Goal: Information Seeking & Learning: Check status

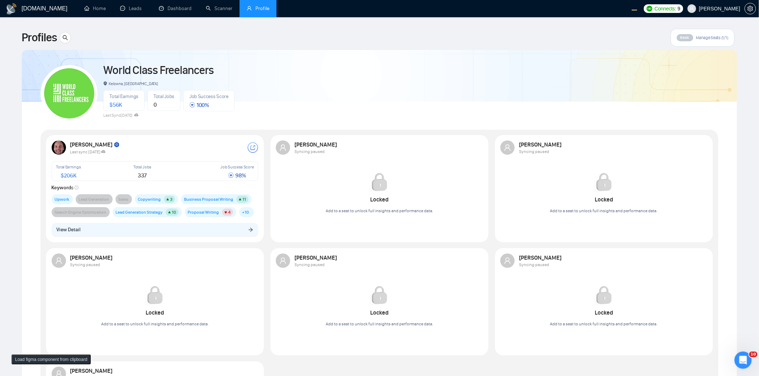
click at [155, 240] on div "Robert O'Kruk Last sync 8 days ago Total Earnings $ 206K Total Jobs 337 Job Suc…" at bounding box center [155, 188] width 216 height 104
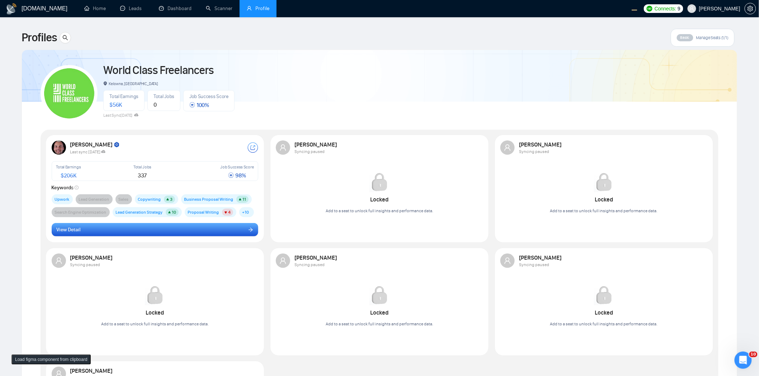
click at [161, 231] on button "View Detail" at bounding box center [155, 230] width 207 height 14
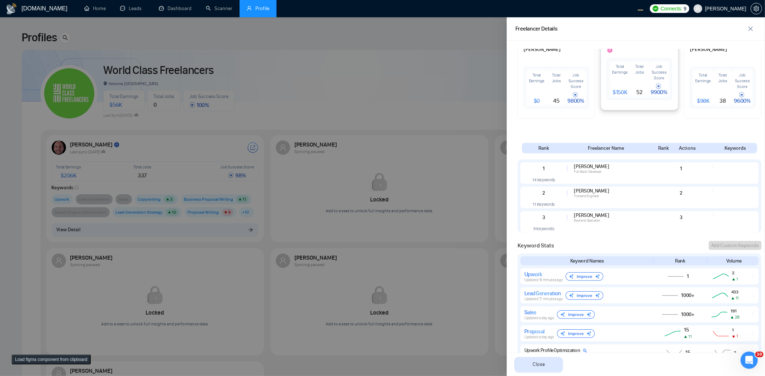
scroll to position [340, 0]
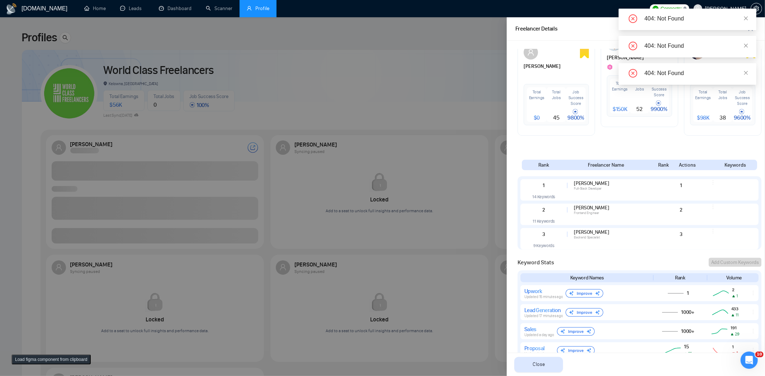
click at [390, 130] on div at bounding box center [382, 196] width 765 height 358
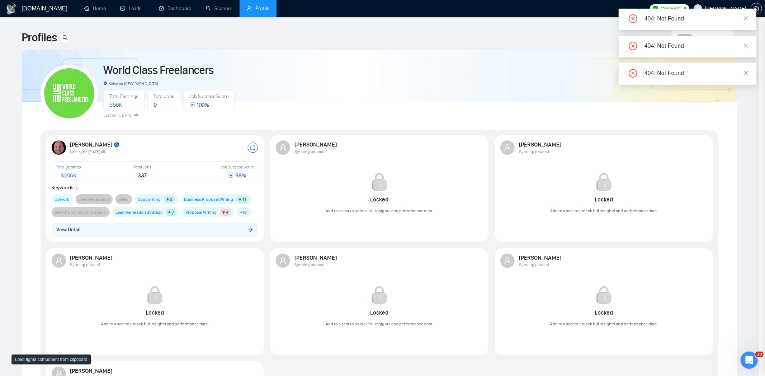
scroll to position [0, 0]
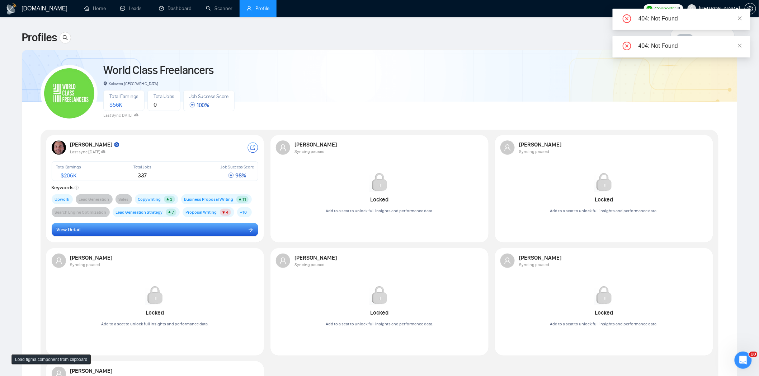
click at [193, 229] on button "View Detail" at bounding box center [155, 230] width 207 height 14
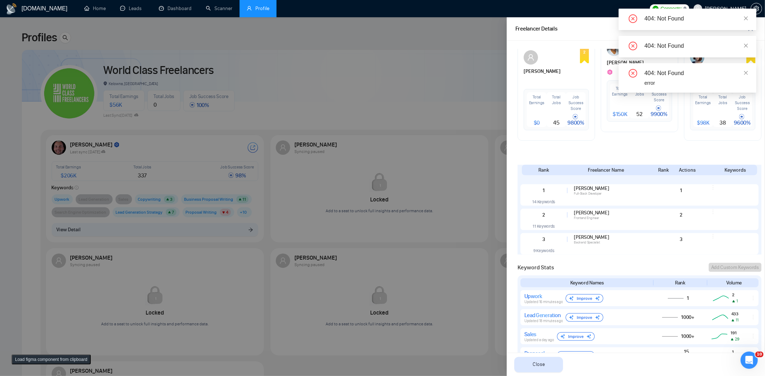
scroll to position [287, 0]
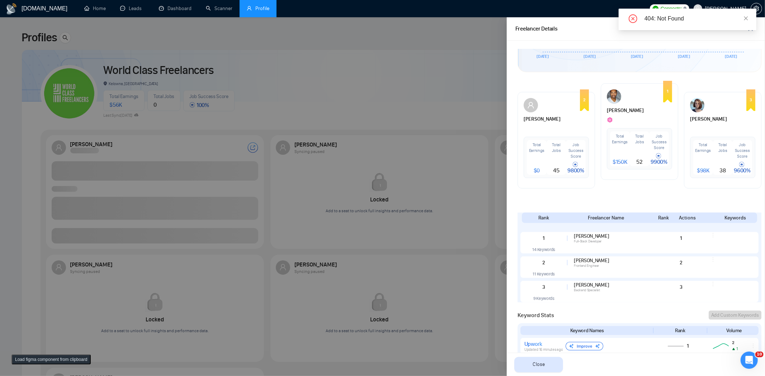
drag, startPoint x: 438, startPoint y: 115, endPoint x: 259, endPoint y: 224, distance: 209.6
click at [438, 115] on div at bounding box center [382, 196] width 765 height 358
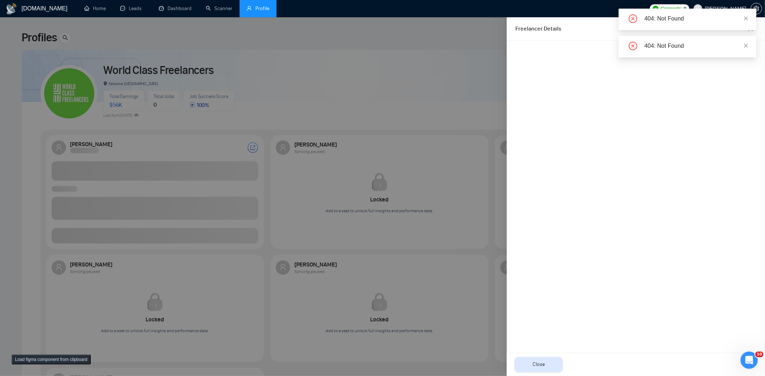
scroll to position [0, 0]
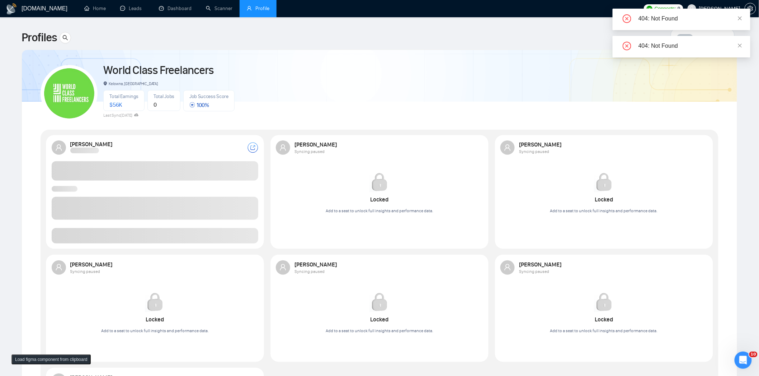
click at [187, 237] on span at bounding box center [155, 235] width 207 height 15
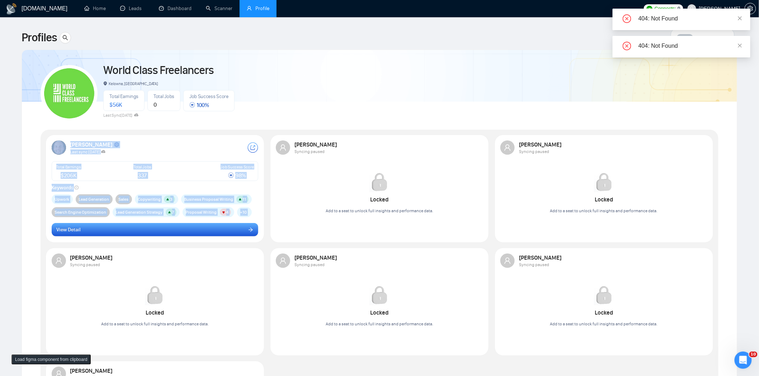
click at [188, 229] on button "View Detail" at bounding box center [155, 230] width 207 height 14
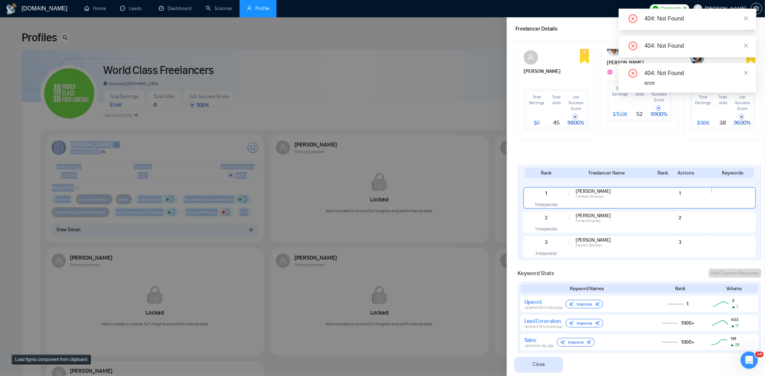
scroll to position [354, 0]
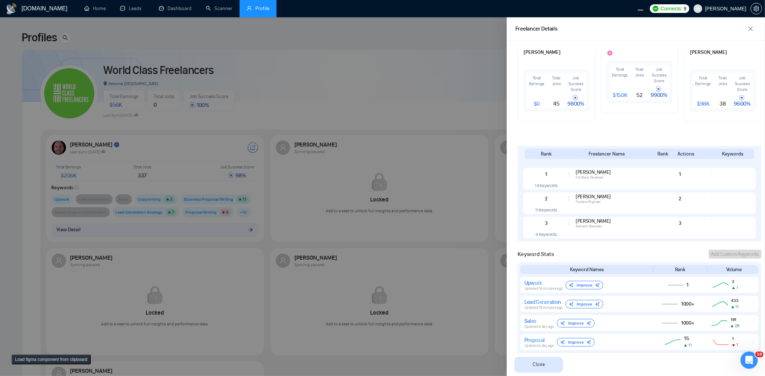
click at [477, 43] on div at bounding box center [382, 196] width 765 height 358
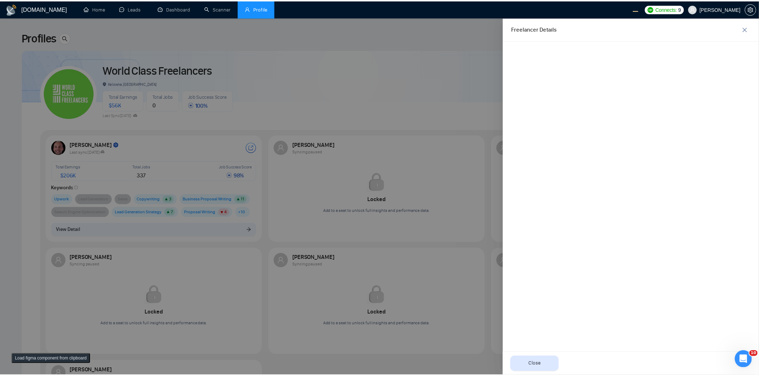
scroll to position [0, 0]
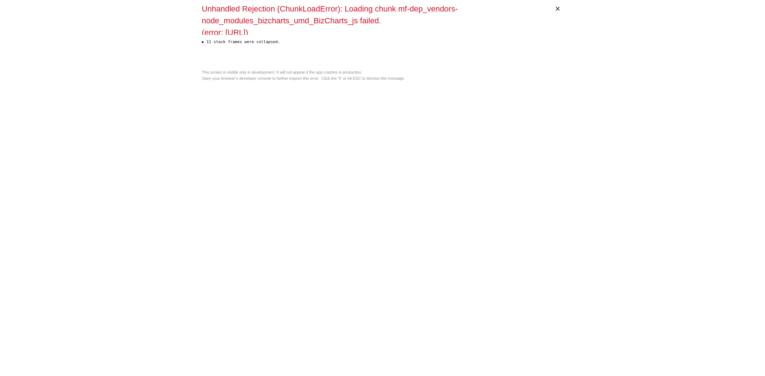
click at [361, 158] on div "× Unhandled Rejection (ChunkLoadError): Loading chunk mf-dep_vendors-node_modul…" at bounding box center [382, 188] width 367 height 376
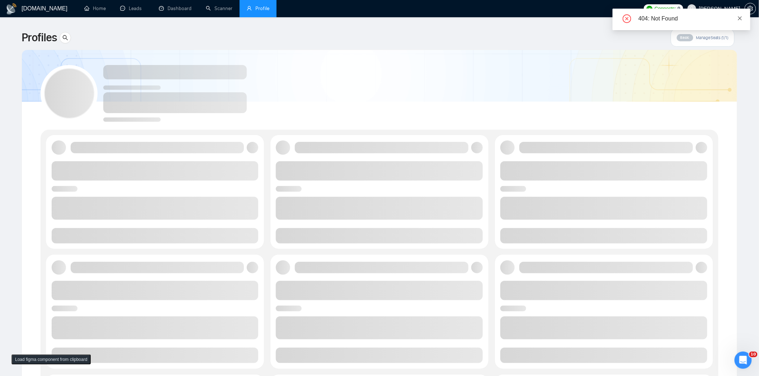
click at [738, 19] on icon "close" at bounding box center [740, 18] width 5 height 5
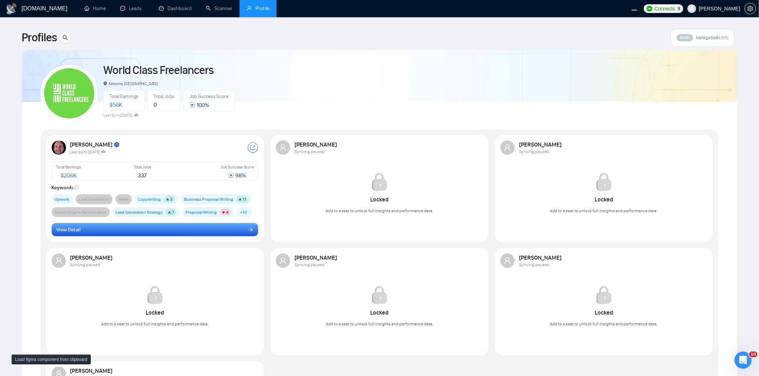
click at [200, 229] on button "View Detail" at bounding box center [155, 230] width 207 height 14
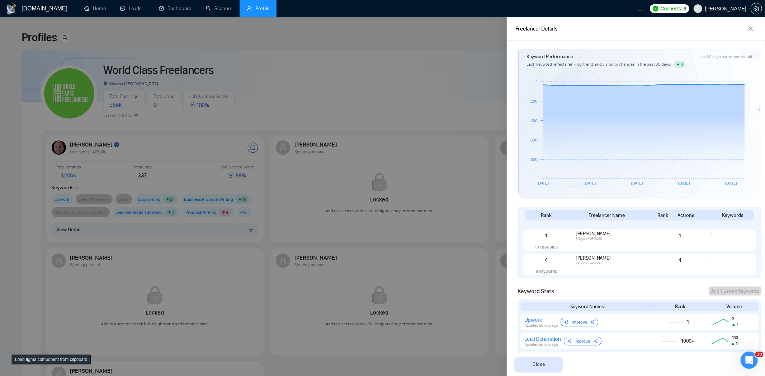
scroll to position [177, 0]
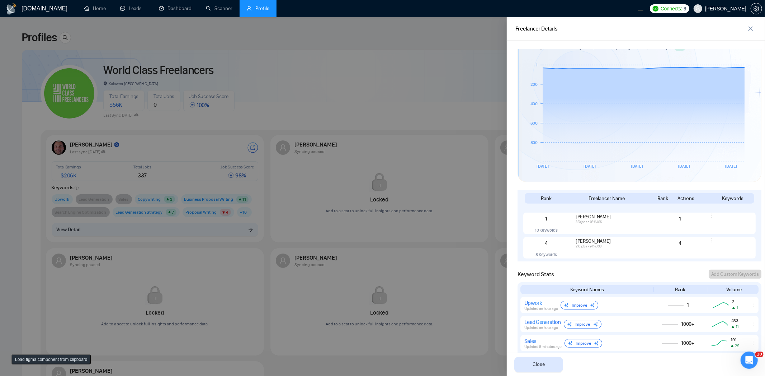
click at [395, 74] on div at bounding box center [382, 196] width 765 height 358
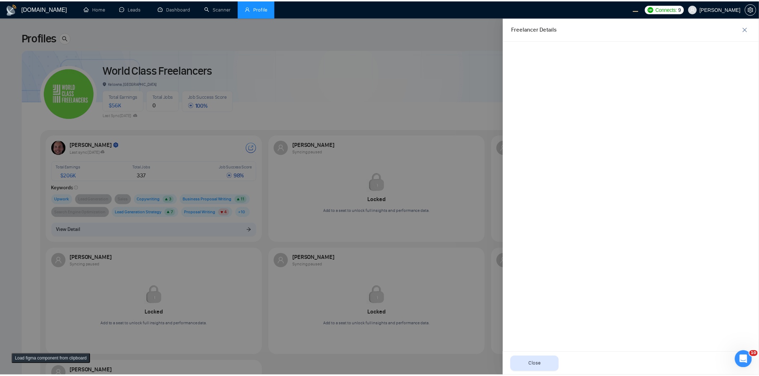
scroll to position [0, 0]
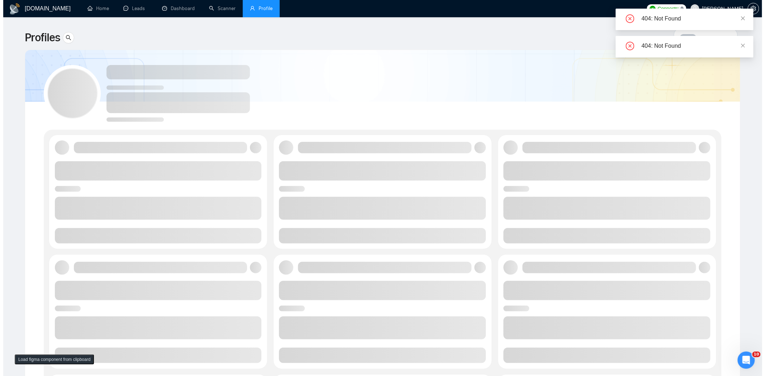
scroll to position [95, 0]
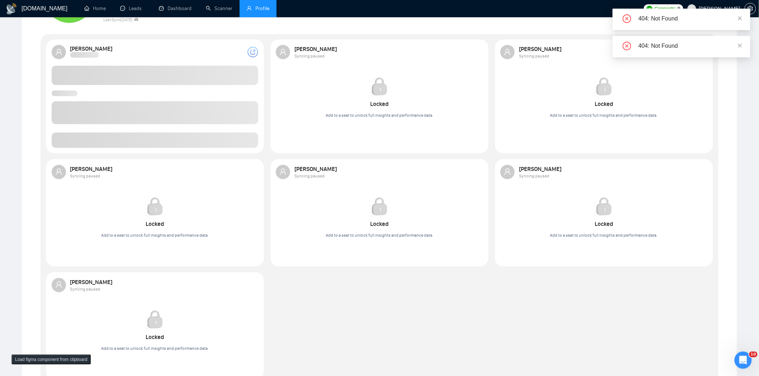
click at [197, 138] on span at bounding box center [155, 139] width 207 height 15
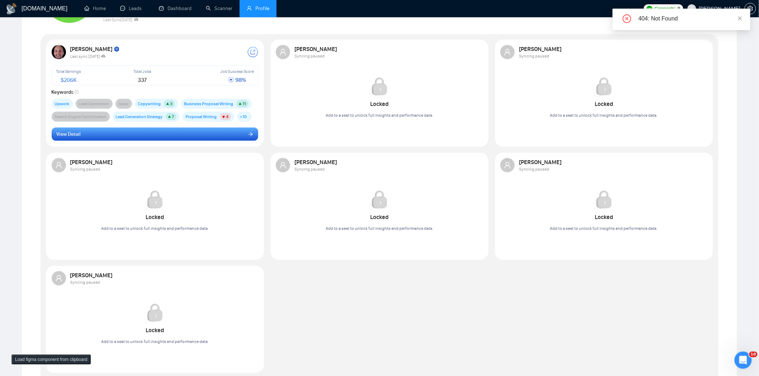
click at [190, 139] on button "View Detail" at bounding box center [155, 134] width 207 height 14
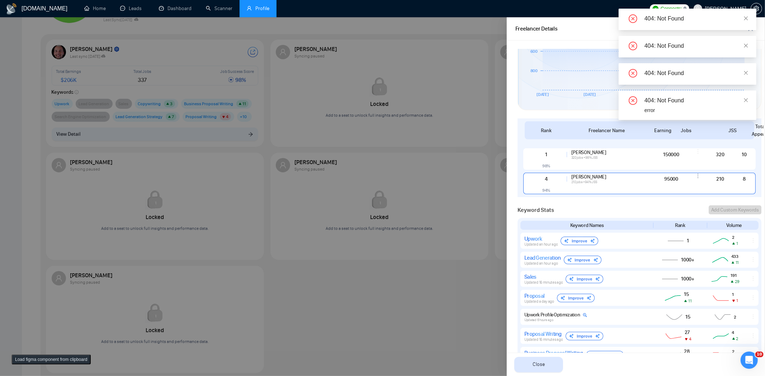
scroll to position [239, 0]
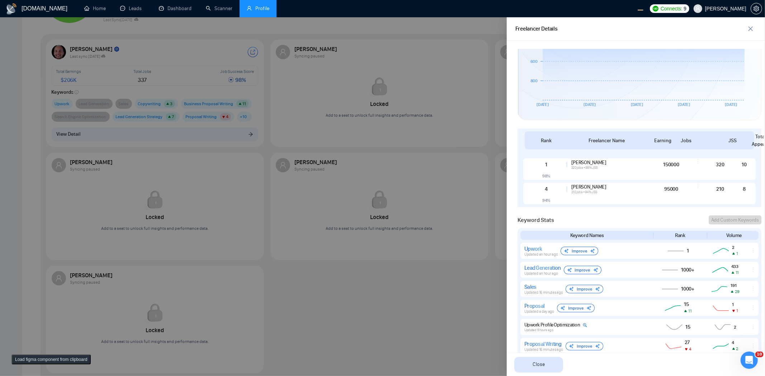
click at [422, 149] on div at bounding box center [382, 196] width 765 height 358
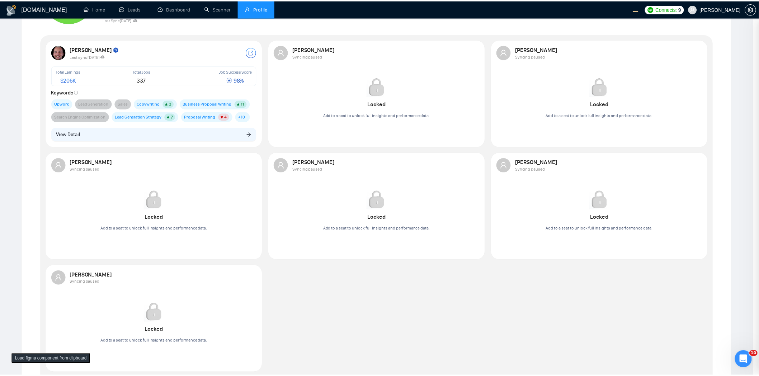
scroll to position [0, 0]
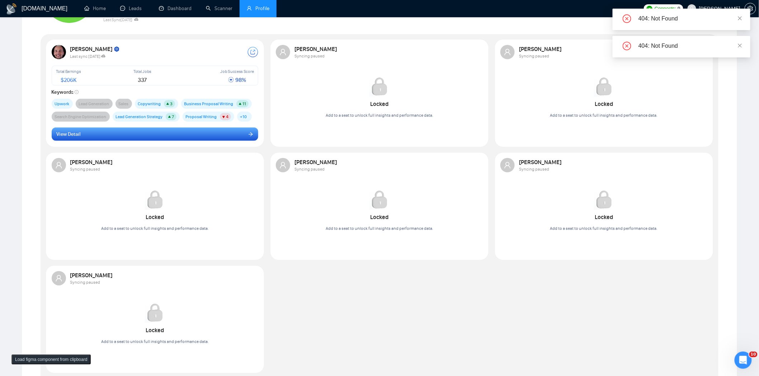
click at [194, 139] on button "View Detail" at bounding box center [155, 134] width 207 height 14
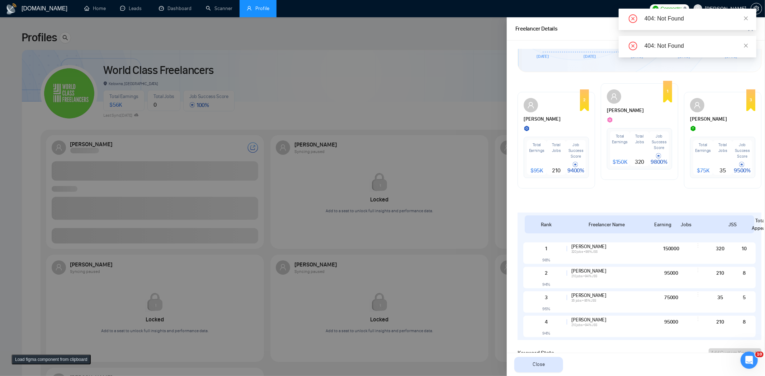
click at [319, 165] on div at bounding box center [382, 196] width 765 height 358
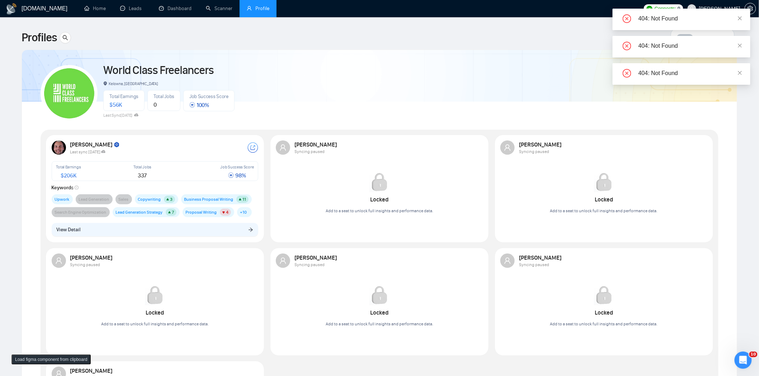
click at [203, 237] on div "[PERSON_NAME] Last sync [DATE] Total Earnings $ 206K Total Jobs 337 Job Success…" at bounding box center [155, 188] width 216 height 104
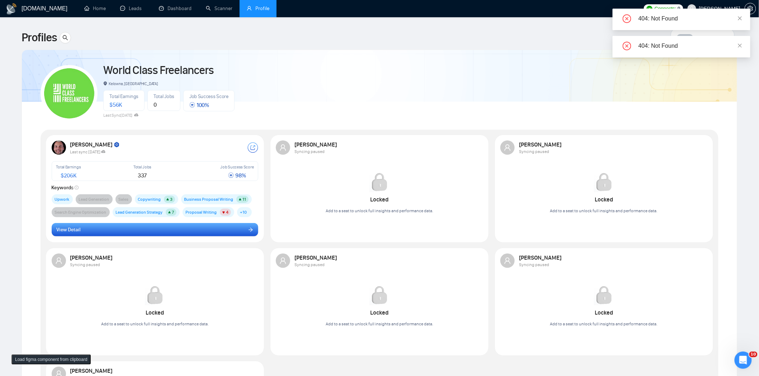
click at [214, 231] on button "View Detail" at bounding box center [155, 230] width 207 height 14
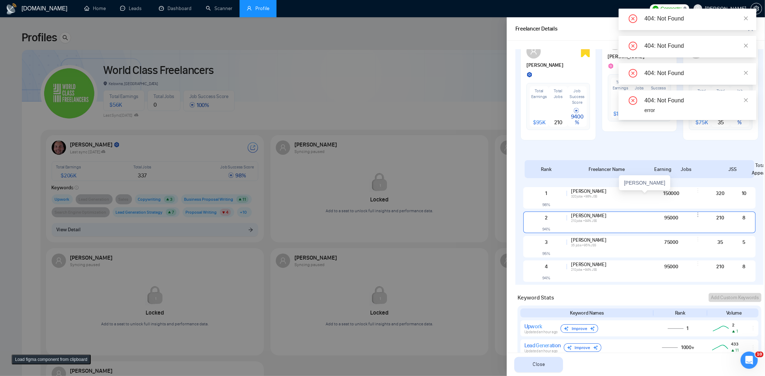
scroll to position [316, 0]
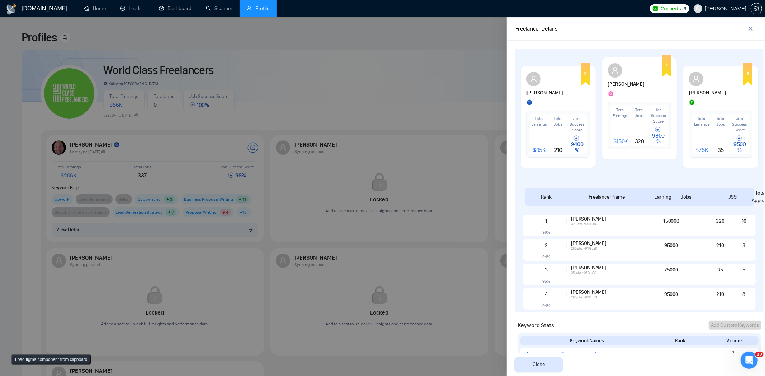
click at [396, 90] on div at bounding box center [382, 196] width 765 height 358
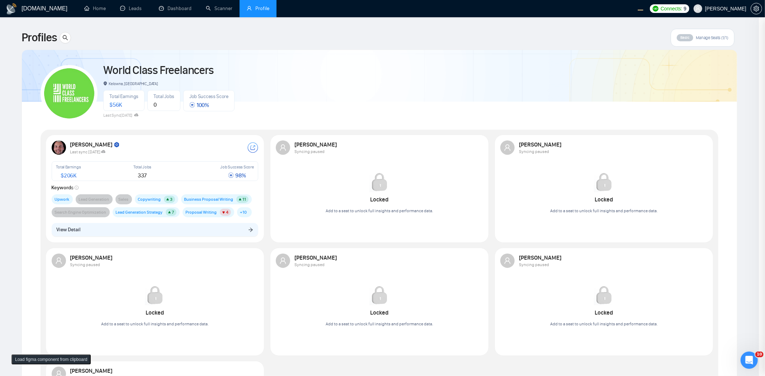
scroll to position [0, 0]
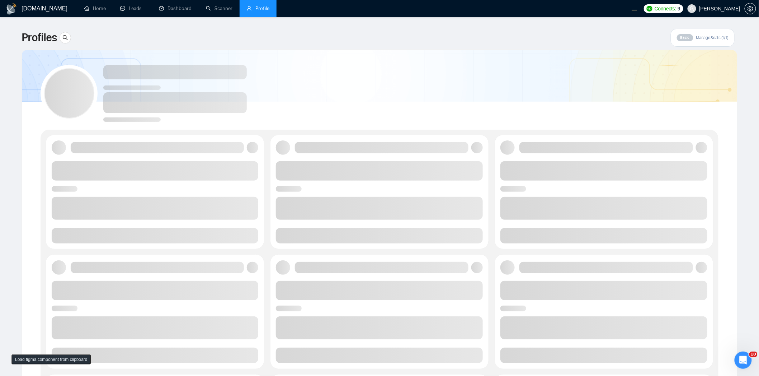
click at [326, 74] on div at bounding box center [380, 89] width 678 height 63
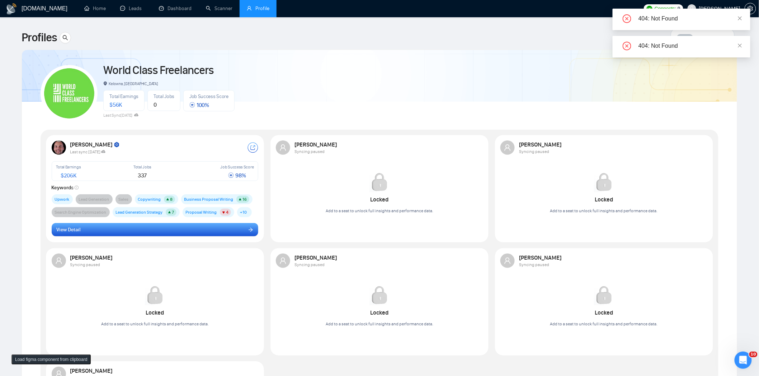
click at [169, 230] on button "View Detail" at bounding box center [155, 230] width 207 height 14
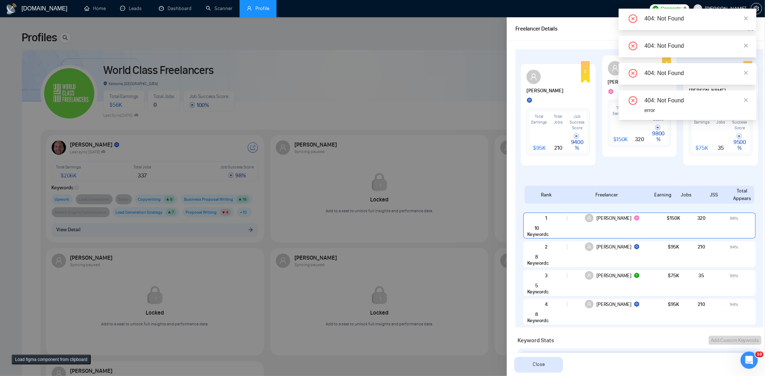
scroll to position [335, 0]
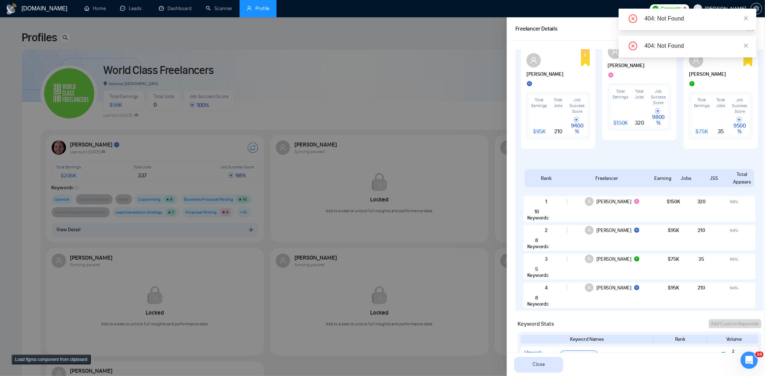
click at [468, 104] on div at bounding box center [382, 196] width 765 height 358
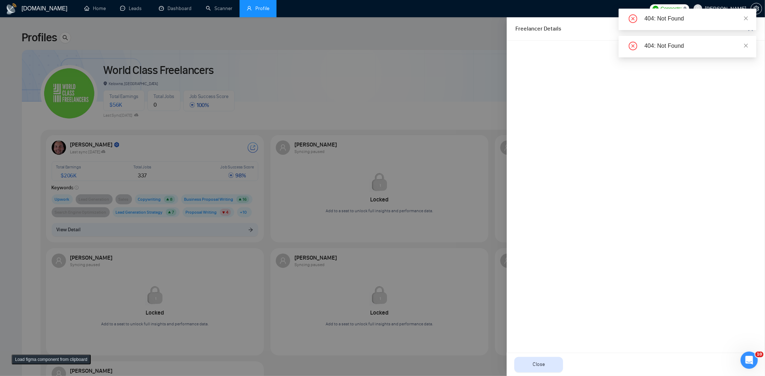
scroll to position [0, 0]
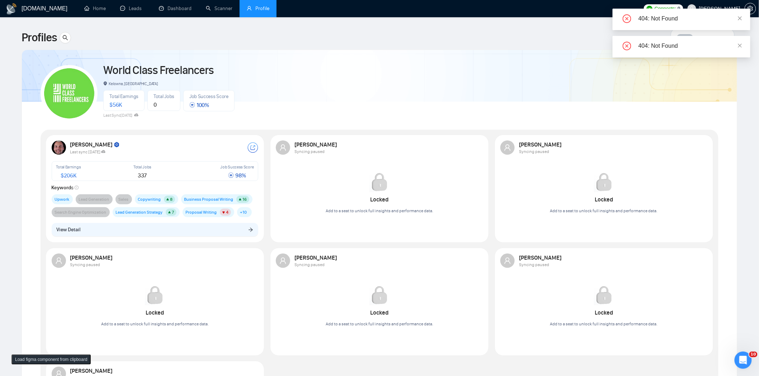
click at [208, 230] on button "View Detail" at bounding box center [155, 230] width 207 height 14
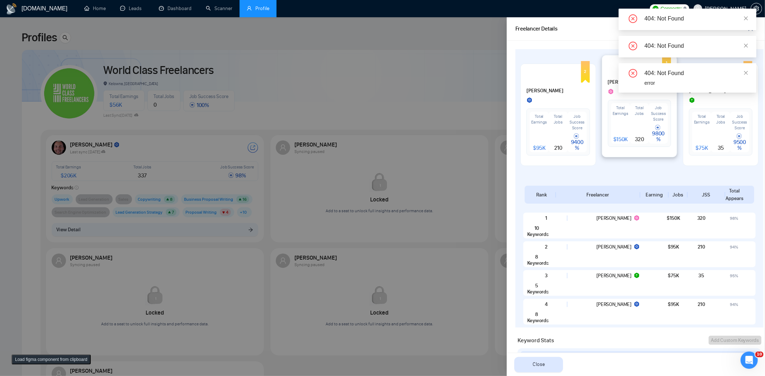
scroll to position [335, 0]
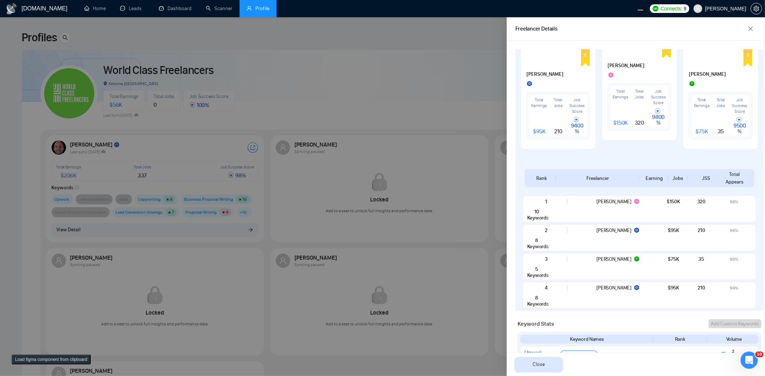
click at [421, 139] on div at bounding box center [382, 196] width 765 height 358
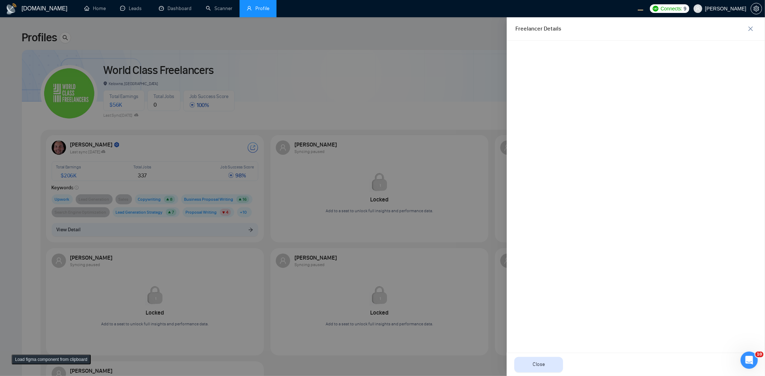
scroll to position [0, 0]
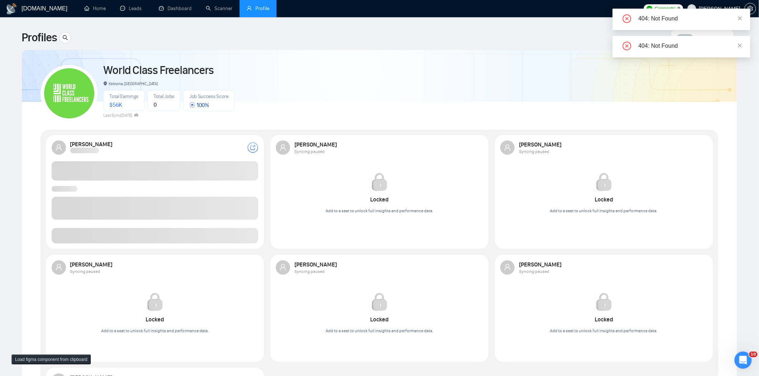
click at [184, 231] on span at bounding box center [155, 235] width 207 height 15
click at [187, 235] on span at bounding box center [155, 235] width 207 height 15
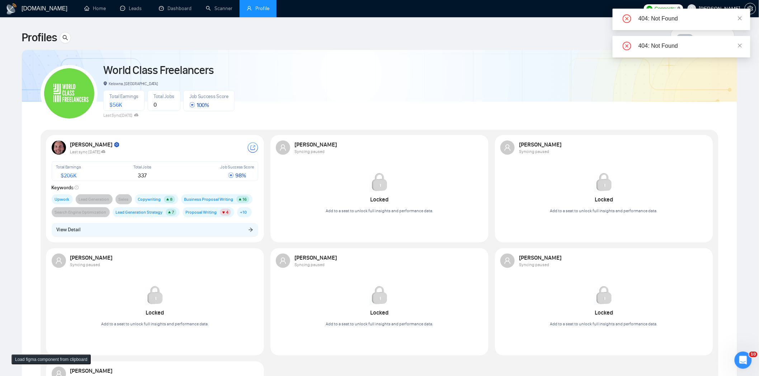
click at [187, 236] on button "View Detail" at bounding box center [155, 230] width 207 height 14
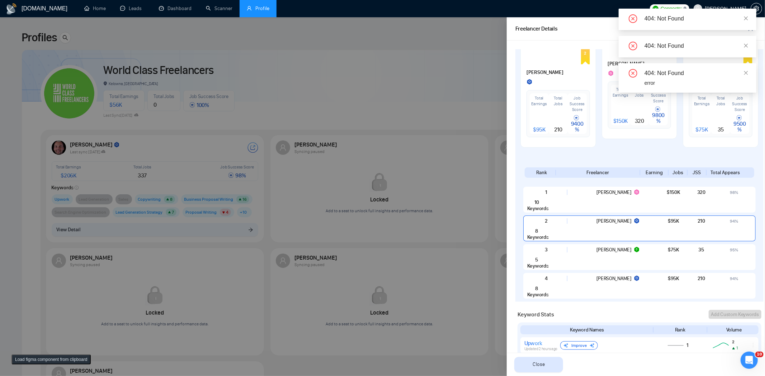
scroll to position [382, 0]
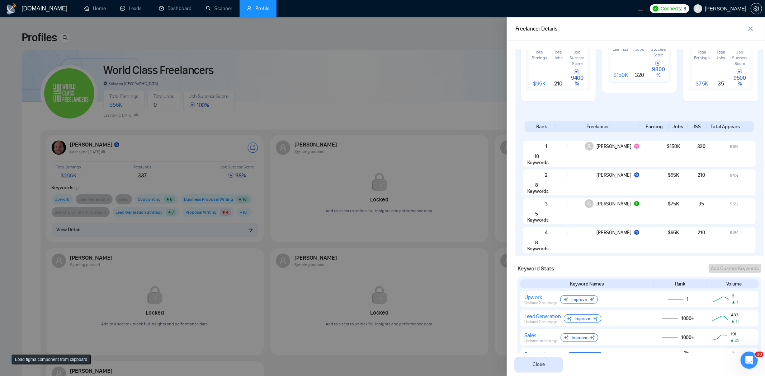
click at [386, 73] on div at bounding box center [382, 196] width 765 height 358
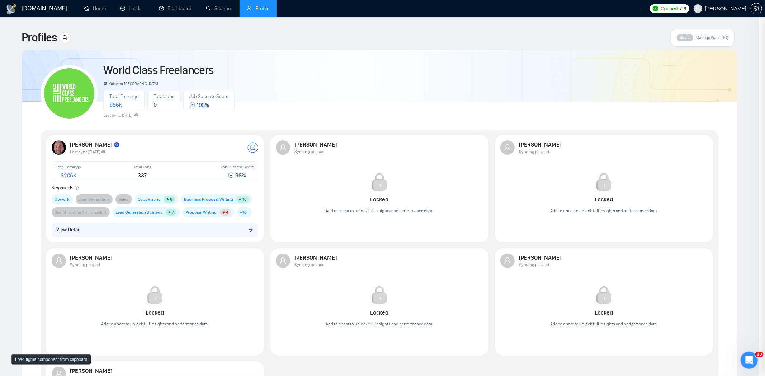
scroll to position [0, 0]
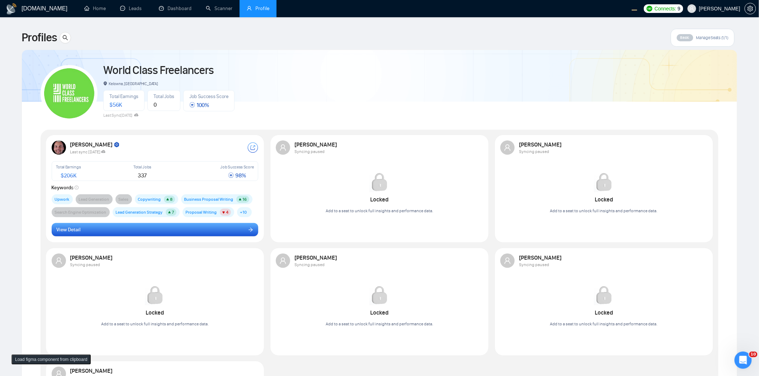
click at [191, 236] on div "Robert O'Kruk Last sync 8 days ago Total Earnings $ 206K Total Jobs 337 Job Suc…" at bounding box center [155, 188] width 216 height 104
click at [196, 233] on button "View Detail" at bounding box center [155, 230] width 207 height 14
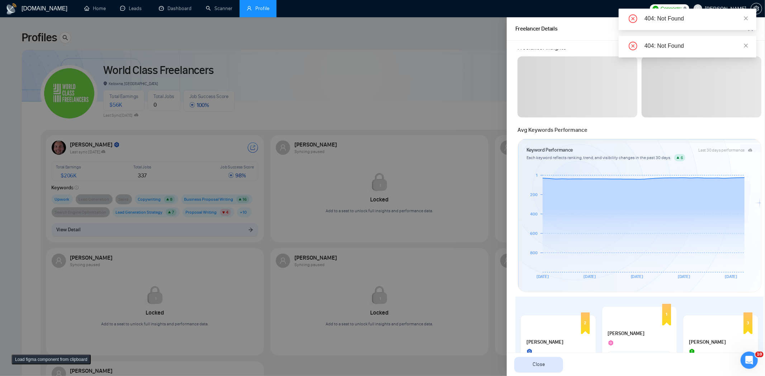
scroll to position [67, 0]
drag, startPoint x: 580, startPoint y: 129, endPoint x: 512, endPoint y: 131, distance: 68.2
click at [512, 131] on div "Robert O'Kruk Upwork Profile Optimization - Upwork Bidder - Upwork Proposal Sen…" at bounding box center [636, 208] width 258 height 335
copy span "Avg Keywords Performance"
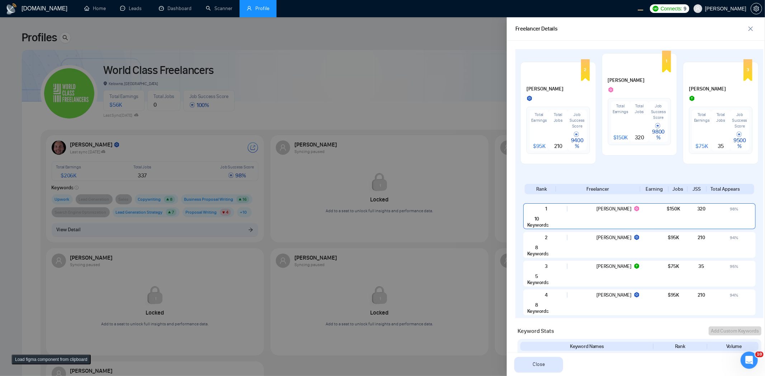
scroll to position [354, 0]
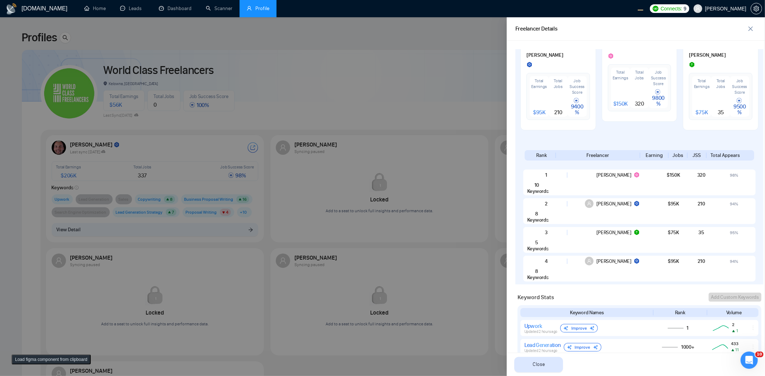
click at [360, 187] on div at bounding box center [382, 196] width 765 height 358
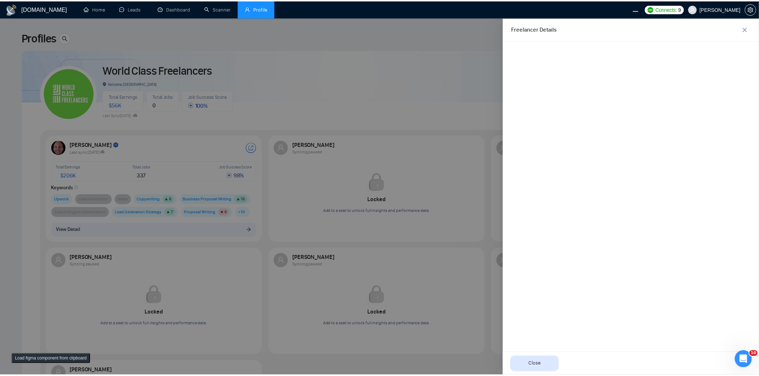
scroll to position [0, 0]
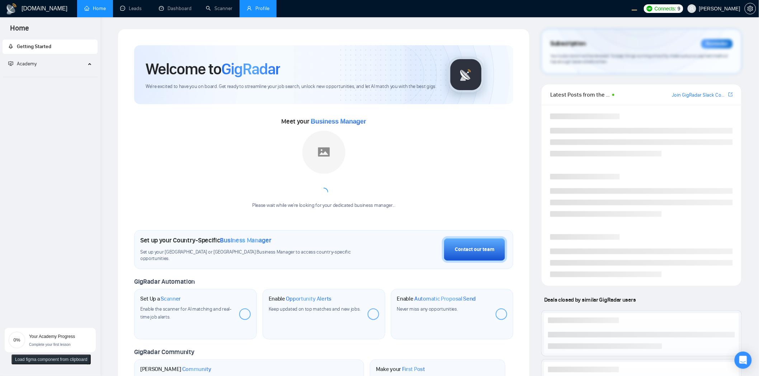
click at [263, 8] on link "Profile" at bounding box center [258, 8] width 23 height 6
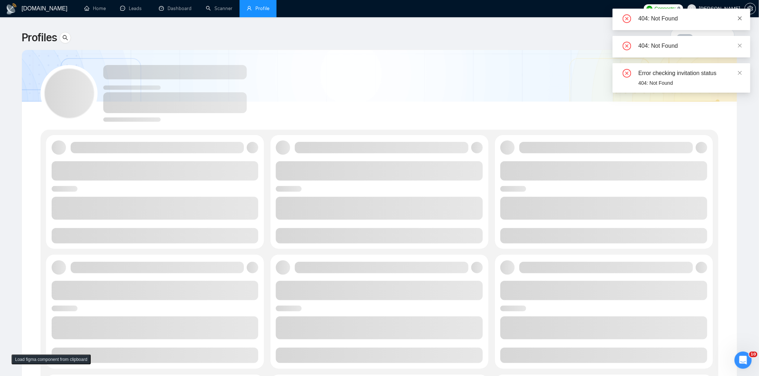
click at [741, 17] on icon "close" at bounding box center [740, 18] width 5 height 5
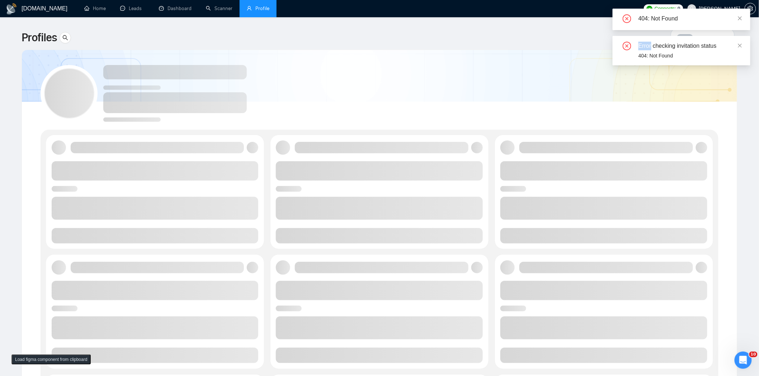
click at [741, 17] on icon "close" at bounding box center [740, 18] width 5 height 5
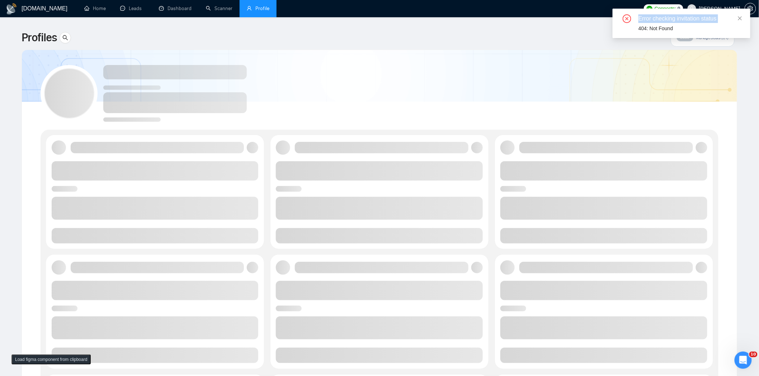
click at [741, 17] on div "404: Not Found Error checking invitation status 404: Not Found" at bounding box center [682, 23] width 138 height 29
click at [741, 17] on icon "close" at bounding box center [740, 18] width 5 height 5
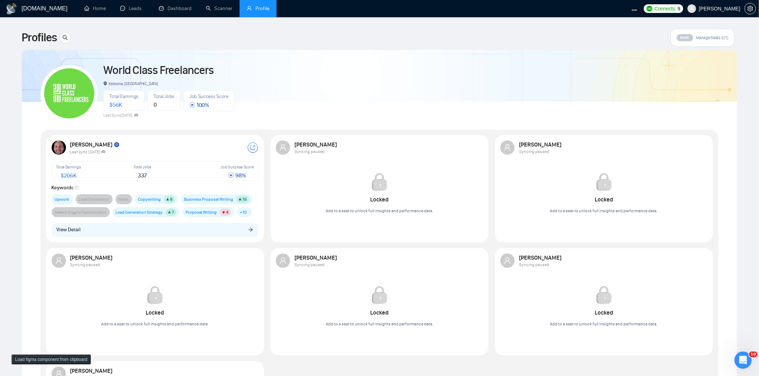
click at [164, 236] on div "Robert O'Kruk Last sync 8 days ago Total Earnings $ 206K Total Jobs 337 Job Suc…" at bounding box center [155, 188] width 216 height 104
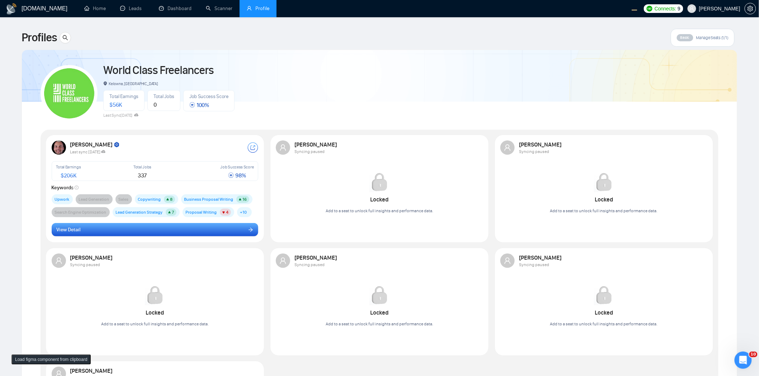
click at [168, 232] on button "View Detail" at bounding box center [155, 230] width 207 height 14
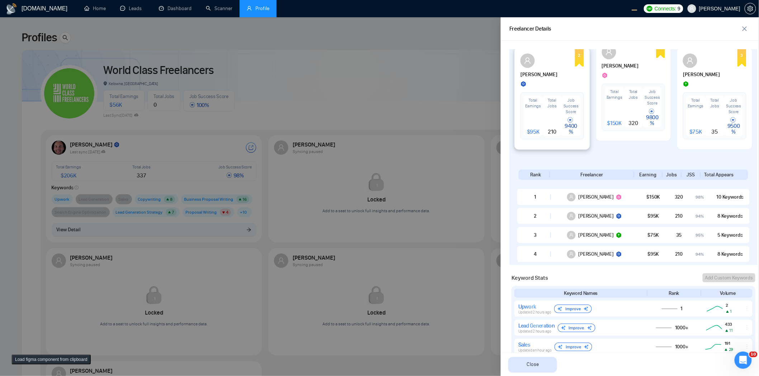
scroll to position [382, 0]
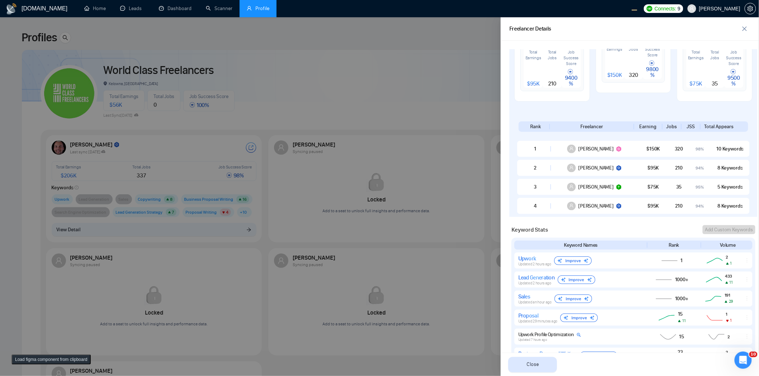
click at [381, 117] on div at bounding box center [379, 196] width 759 height 358
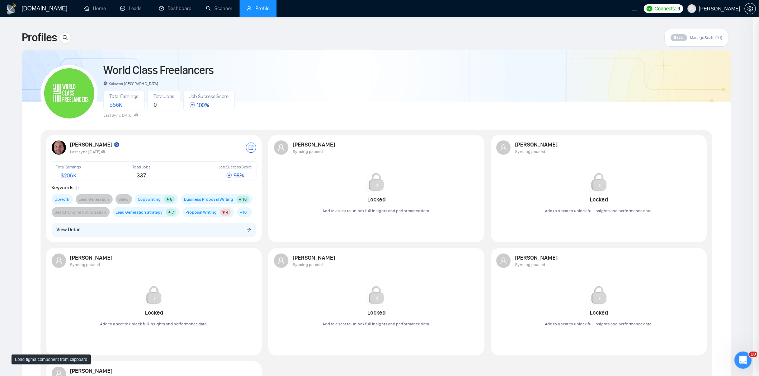
scroll to position [0, 0]
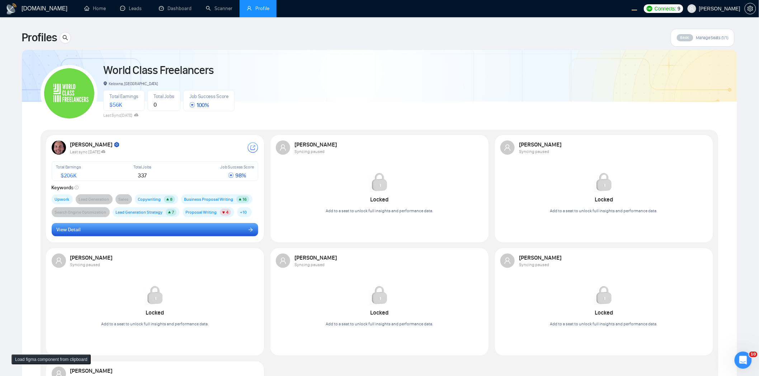
click at [188, 229] on button "View Detail" at bounding box center [155, 230] width 207 height 14
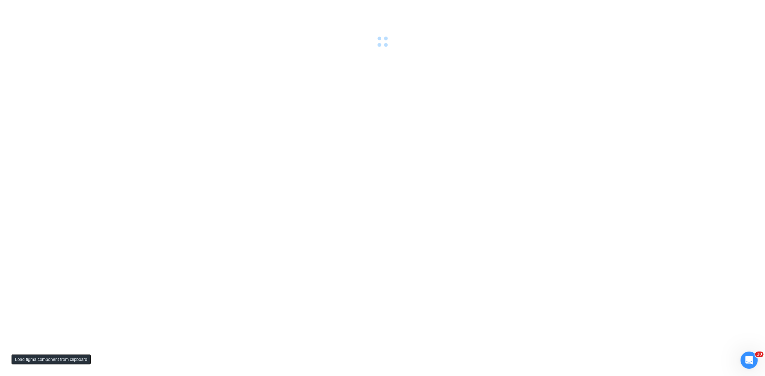
click at [417, 157] on div at bounding box center [382, 188] width 765 height 376
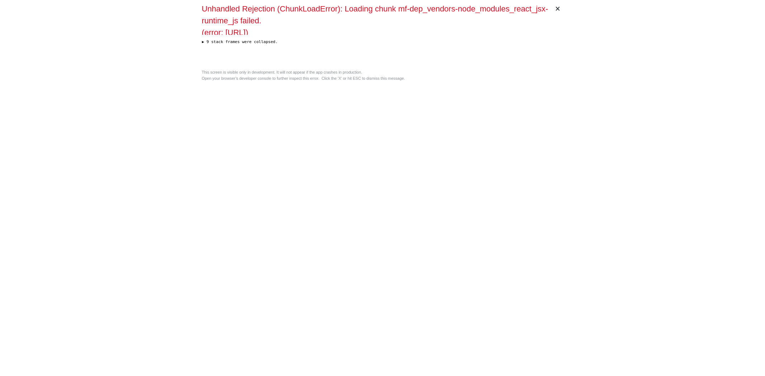
click at [405, 139] on div "× Unhandled Rejection (ChunkLoadError): Loading chunk mf-dep_vendors-node_modul…" at bounding box center [382, 188] width 367 height 376
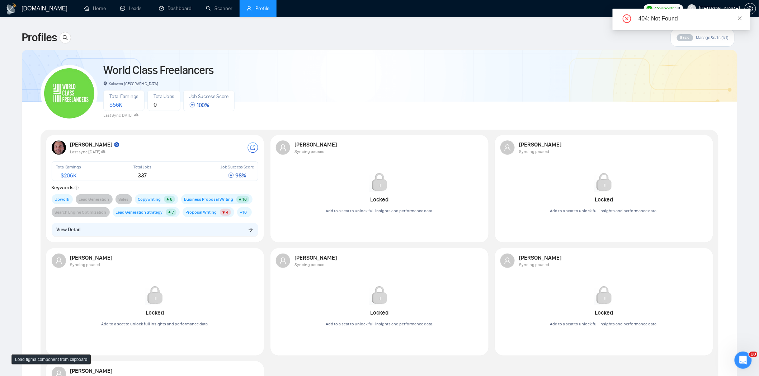
click at [206, 228] on button "View Detail" at bounding box center [155, 230] width 207 height 14
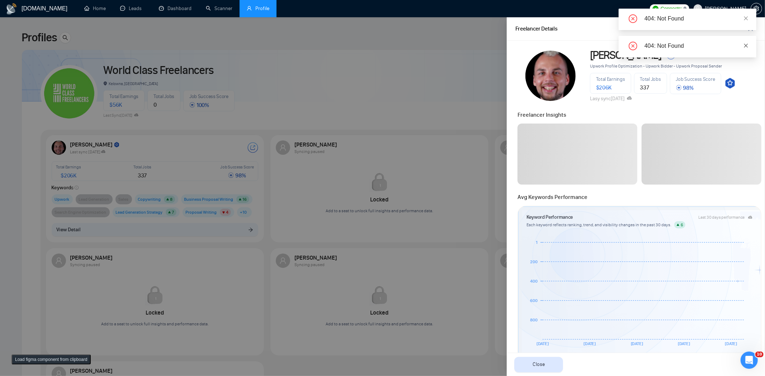
click at [748, 72] on body "GigRadar.io Home Leads Dashboard Scanner Profile Connects: 9 Robert O'Kruk Prof…" at bounding box center [379, 188] width 759 height 376
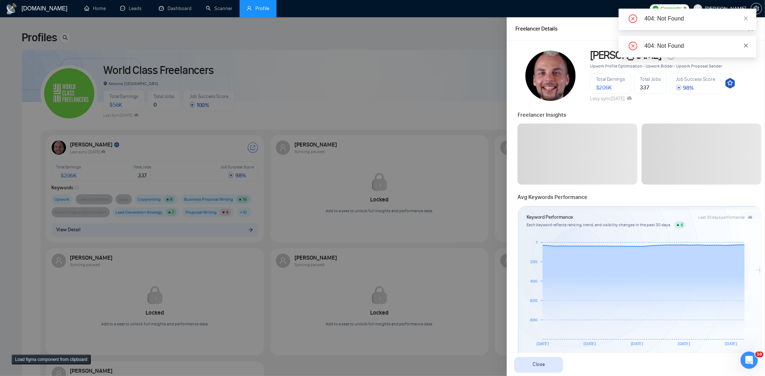
click at [747, 44] on icon "close" at bounding box center [746, 45] width 4 height 4
click at [747, 17] on icon "close" at bounding box center [746, 18] width 5 height 5
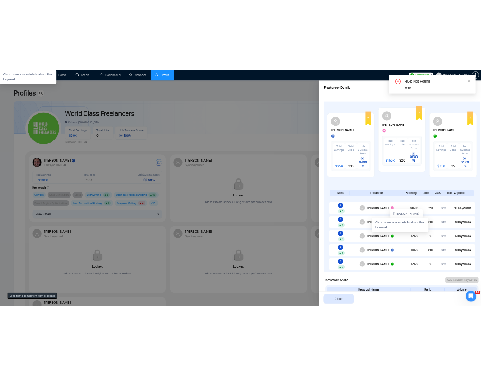
scroll to position [430, 0]
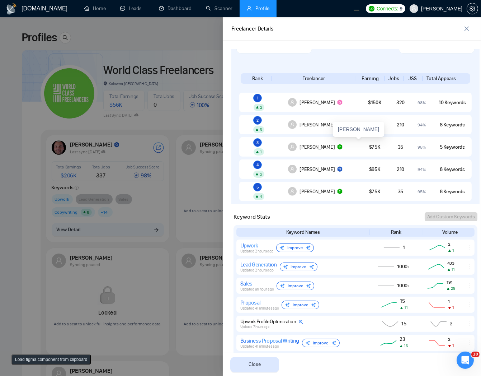
click at [189, 64] on div at bounding box center [240, 196] width 481 height 358
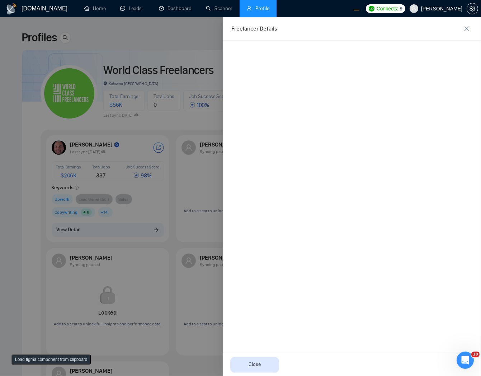
scroll to position [0, 0]
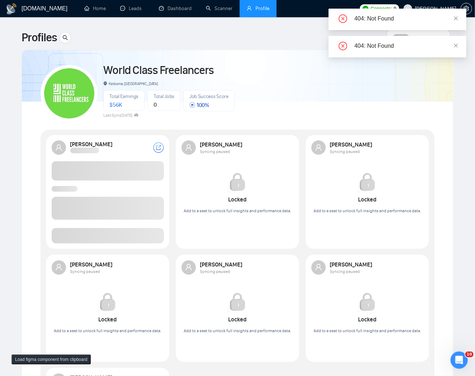
click at [136, 241] on span at bounding box center [108, 235] width 112 height 15
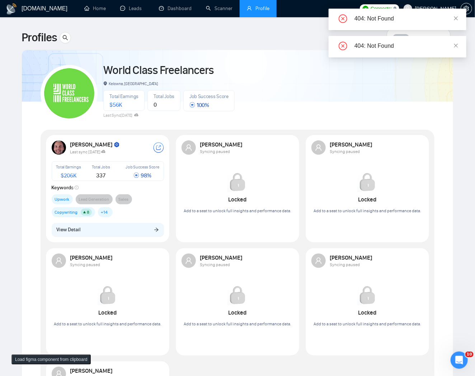
click at [136, 238] on div "[PERSON_NAME] Last sync [DATE] Total Earnings $ 206K Total Jobs 337 Job Success…" at bounding box center [107, 188] width 121 height 104
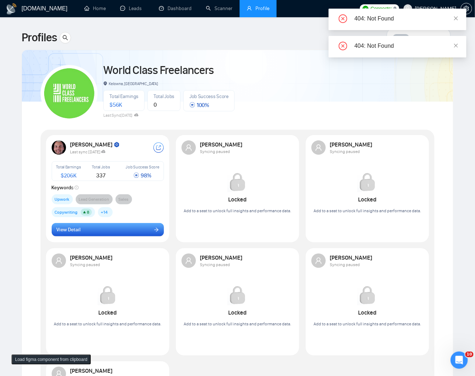
click at [142, 230] on button "View Detail" at bounding box center [108, 230] width 112 height 14
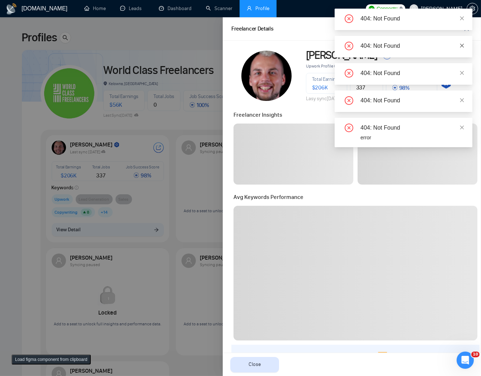
click at [463, 46] on icon "close" at bounding box center [462, 45] width 4 height 4
click at [464, 14] on link at bounding box center [462, 18] width 5 height 8
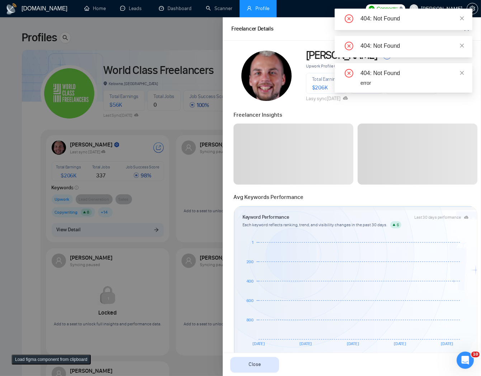
click at [460, 19] on div "404: Not Found 404: Not Found 404: Not Found 404: Not Found 404: Not Found error" at bounding box center [404, 51] width 138 height 84
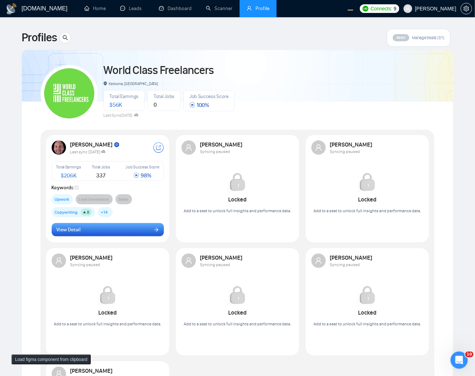
click at [117, 229] on button "View Detail" at bounding box center [108, 230] width 112 height 14
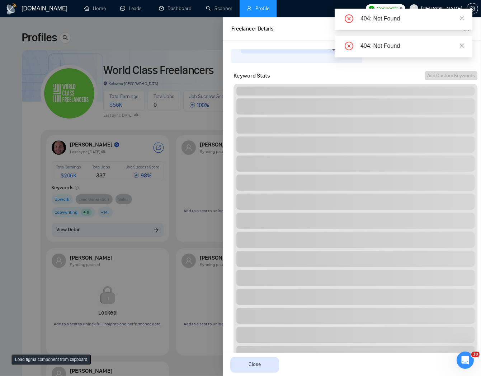
scroll to position [354, 0]
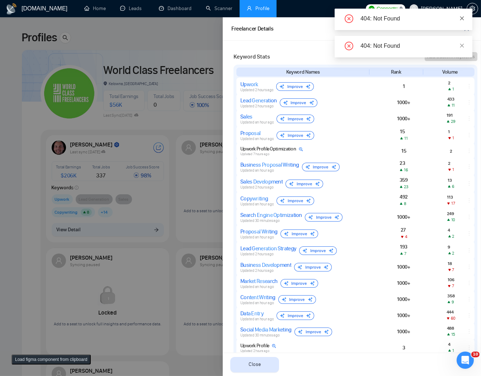
click at [460, 47] on span at bounding box center [462, 46] width 5 height 6
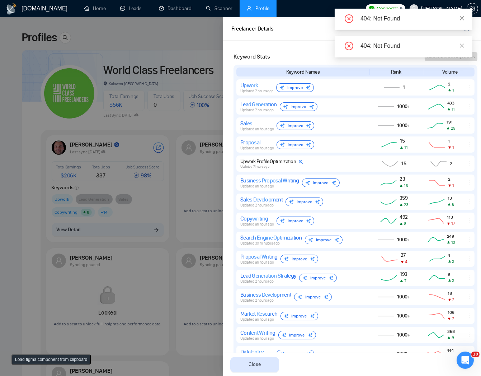
click at [464, 16] on icon "close" at bounding box center [462, 18] width 5 height 5
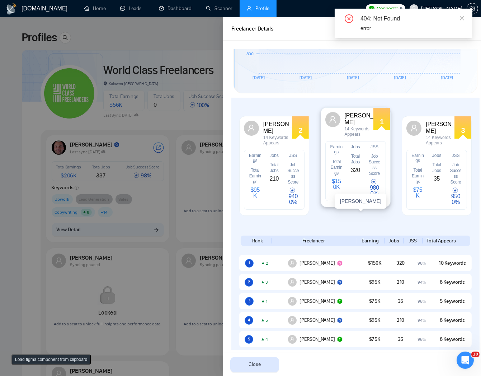
scroll to position [230, 0]
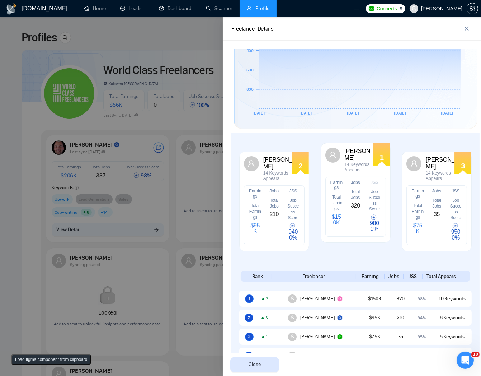
click at [156, 112] on div at bounding box center [240, 196] width 481 height 358
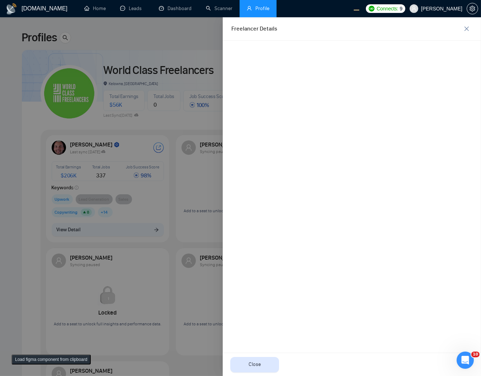
scroll to position [0, 0]
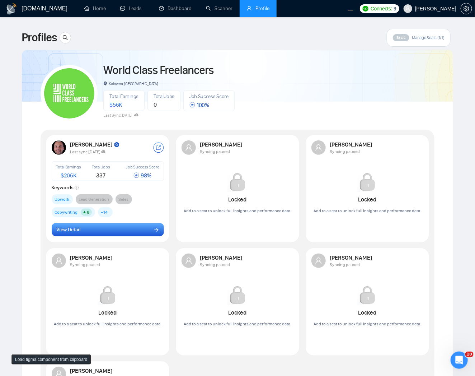
click at [136, 230] on button "View Detail" at bounding box center [108, 230] width 112 height 14
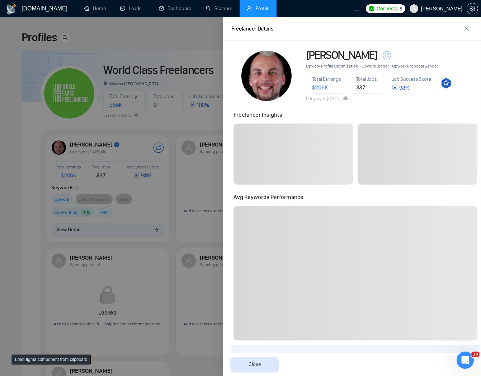
scroll to position [191, 0]
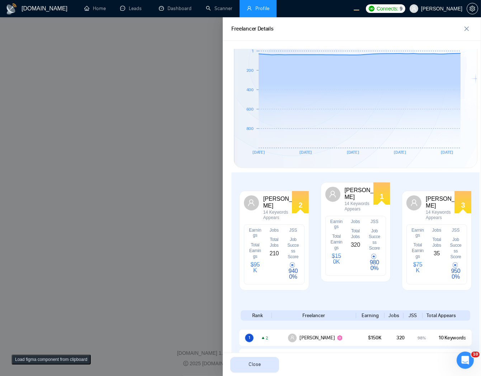
click at [118, 86] on div at bounding box center [240, 196] width 481 height 358
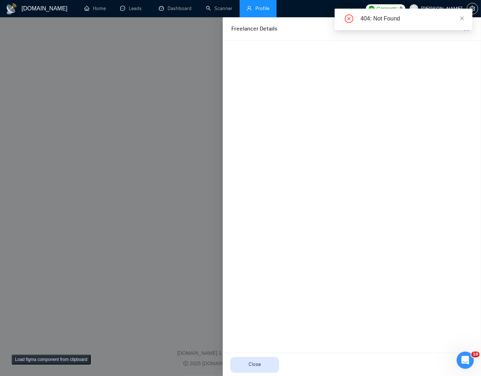
scroll to position [0, 0]
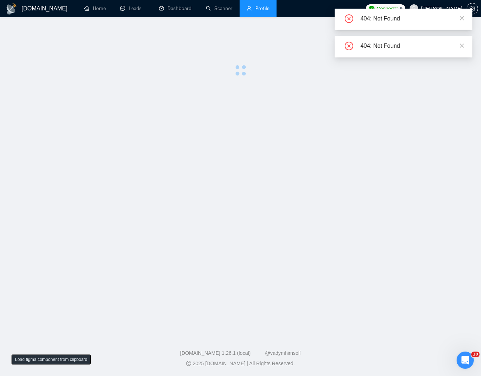
click at [466, 42] on div "404: Not Found" at bounding box center [404, 47] width 138 height 22
click at [458, 47] on div "404: Not Found" at bounding box center [412, 46] width 103 height 9
click at [462, 46] on icon "close" at bounding box center [462, 45] width 5 height 5
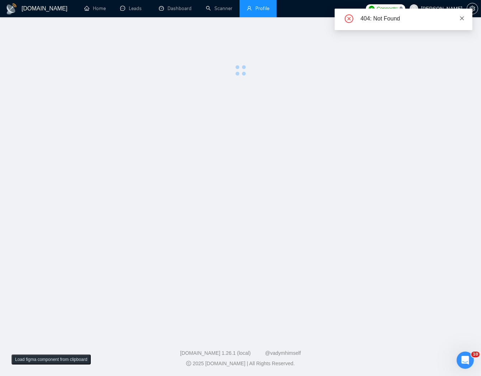
click at [462, 19] on icon "close" at bounding box center [462, 18] width 5 height 5
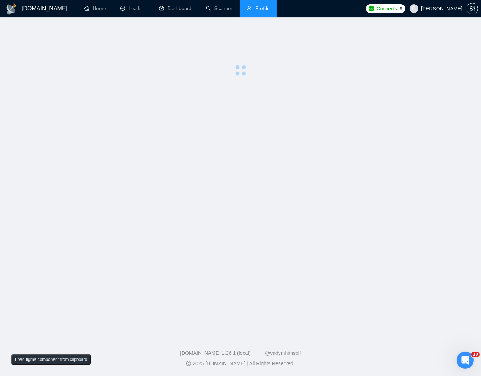
click at [364, 108] on main at bounding box center [240, 175] width 458 height 292
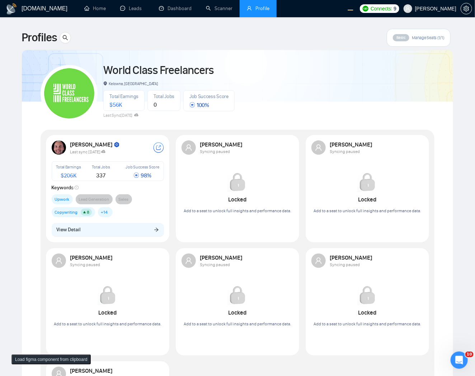
click at [79, 238] on div "[PERSON_NAME] Last sync [DATE] Total Earnings $ 206K Total Jobs 337 Job Success…" at bounding box center [107, 188] width 121 height 104
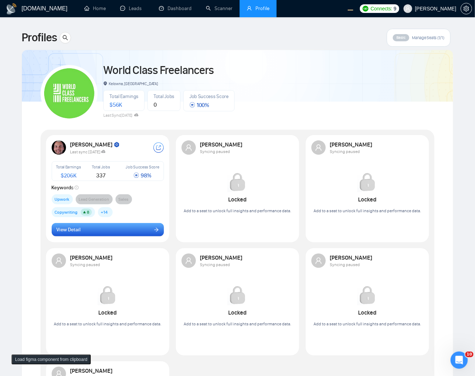
click at [87, 228] on button "View Detail" at bounding box center [108, 230] width 112 height 14
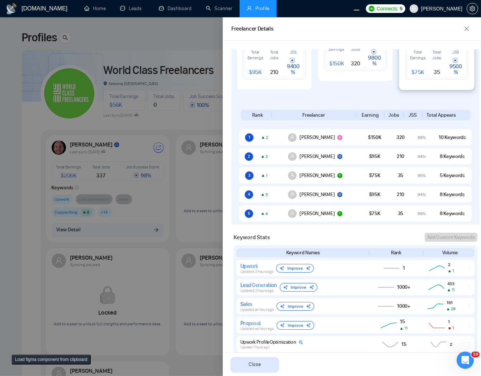
scroll to position [287, 0]
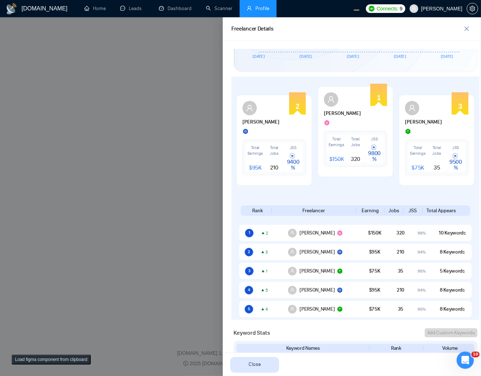
click at [178, 212] on div at bounding box center [240, 196] width 481 height 358
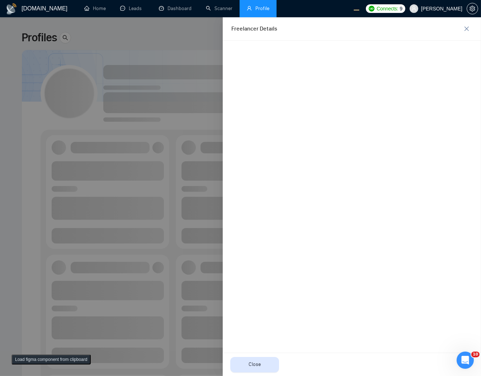
scroll to position [0, 0]
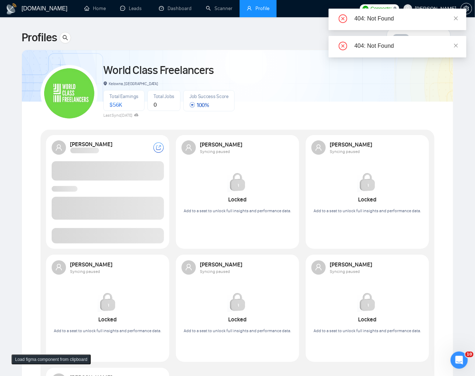
click at [121, 236] on span at bounding box center [108, 235] width 112 height 15
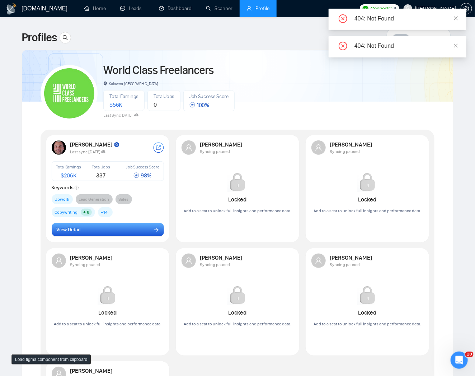
click at [138, 231] on button "View Detail" at bounding box center [108, 230] width 112 height 14
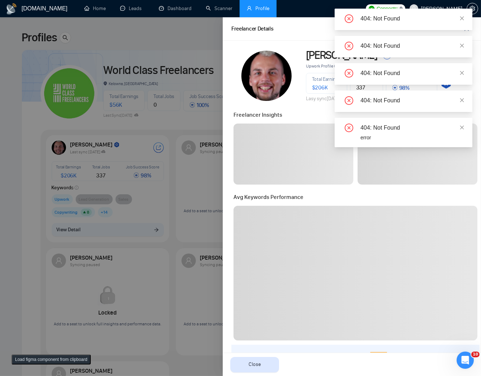
scroll to position [239, 0]
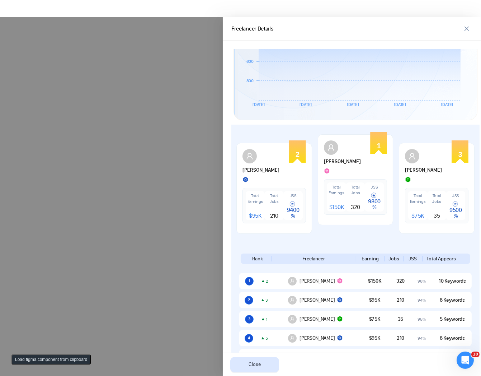
click at [173, 194] on div at bounding box center [240, 196] width 481 height 358
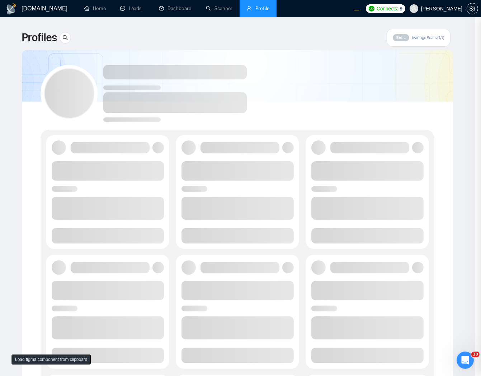
scroll to position [0, 0]
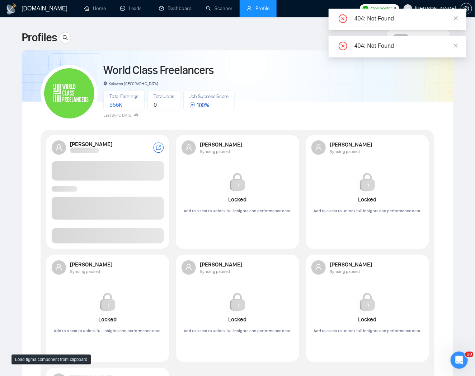
click at [129, 237] on span at bounding box center [108, 235] width 112 height 15
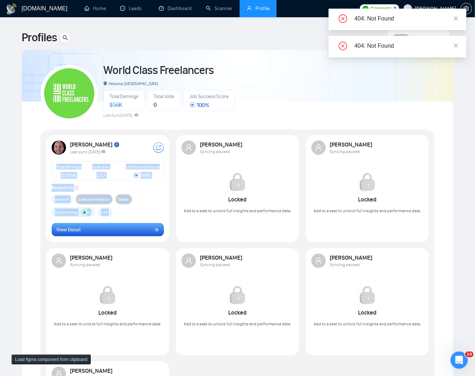
click at [103, 235] on button "View Detail" at bounding box center [108, 230] width 112 height 14
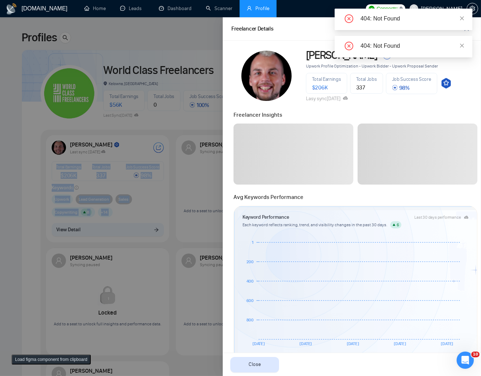
scroll to position [287, 0]
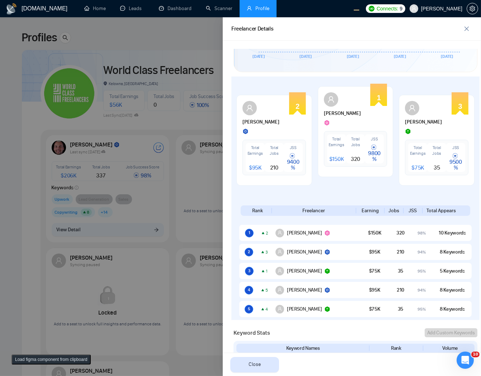
click at [189, 194] on div at bounding box center [240, 196] width 481 height 358
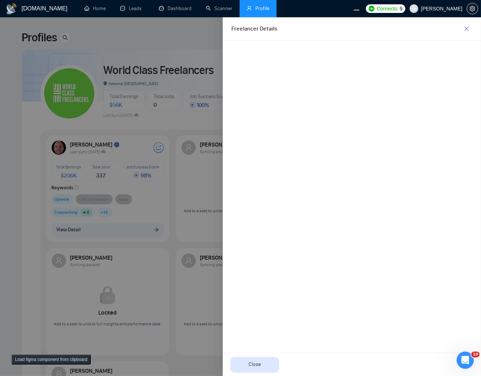
scroll to position [0, 0]
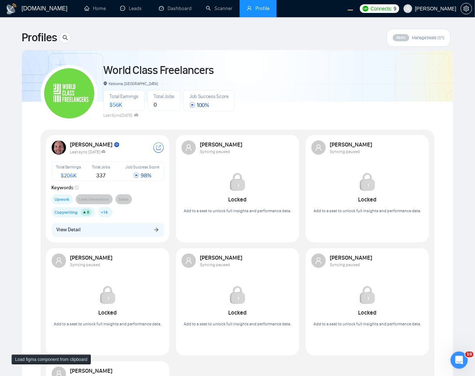
click at [142, 226] on button "View Detail" at bounding box center [108, 230] width 112 height 14
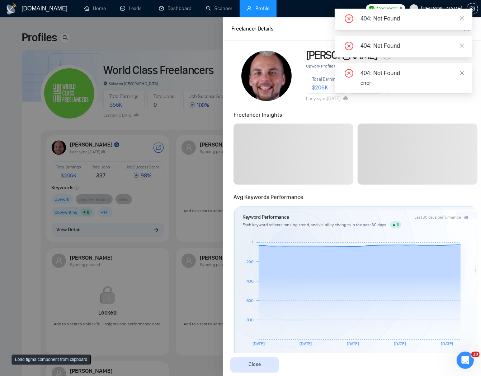
scroll to position [382, 0]
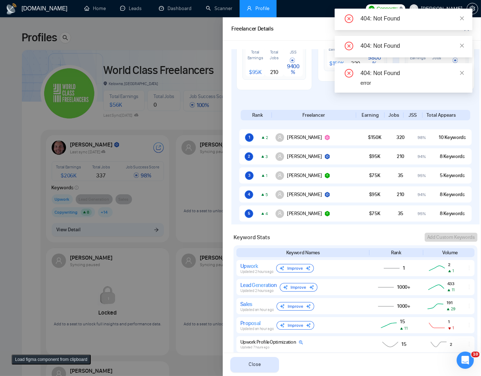
click at [465, 72] on div "404: Not Found error" at bounding box center [404, 77] width 138 height 29
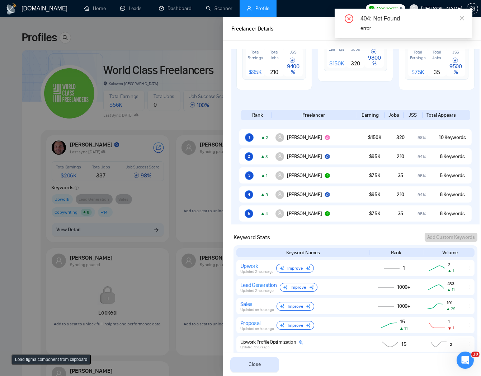
click at [462, 72] on div "Total Earnings $ 75K Total Jobs 35 JSS 9500 %" at bounding box center [436, 62] width 63 height 36
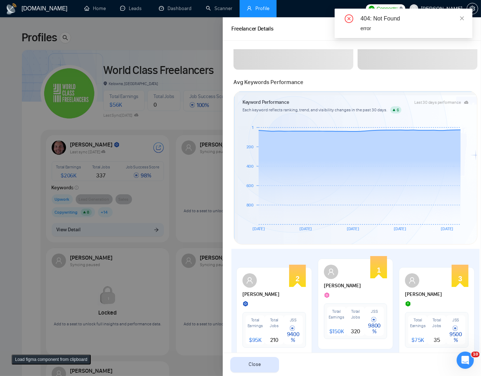
scroll to position [0, 0]
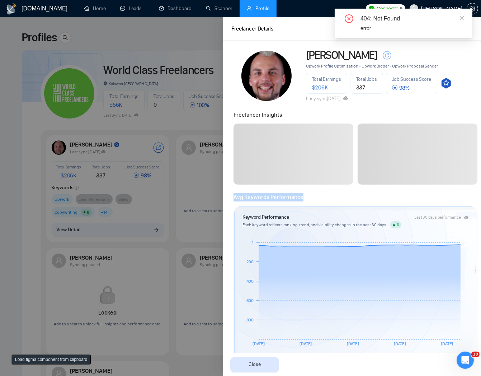
drag, startPoint x: 306, startPoint y: 198, endPoint x: 234, endPoint y: 185, distance: 73.3
copy div "Avg Keywords Performance"
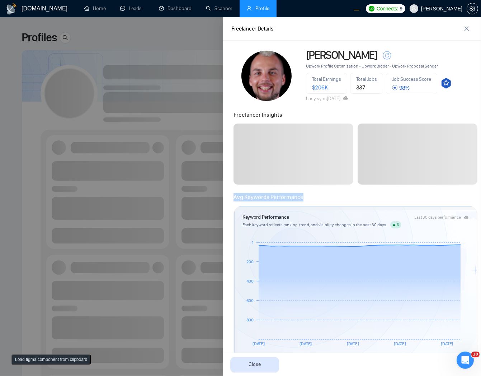
click at [176, 168] on div at bounding box center [240, 196] width 481 height 358
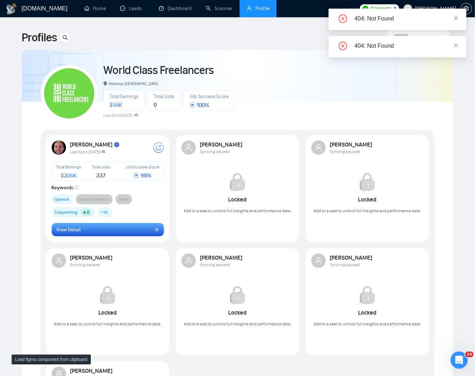
click at [138, 238] on div "[PERSON_NAME] Last sync [DATE] Total Earnings $ 206K Total Jobs 337 Job Success…" at bounding box center [107, 188] width 121 height 104
click at [141, 231] on button "View Detail" at bounding box center [108, 230] width 112 height 14
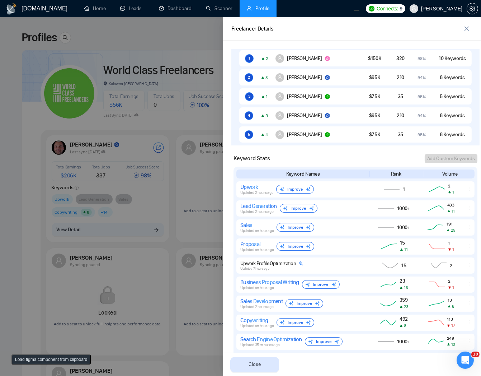
scroll to position [335, 0]
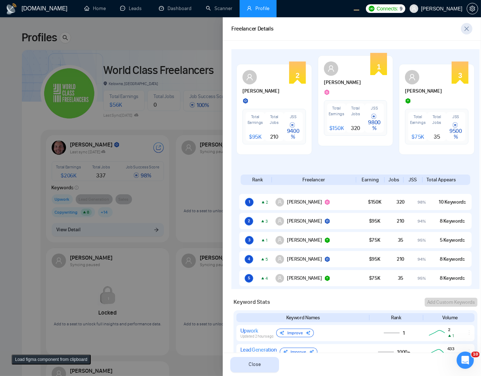
click at [470, 24] on button "button" at bounding box center [466, 28] width 11 height 11
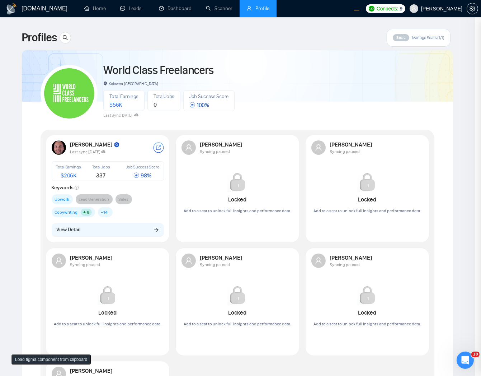
scroll to position [0, 0]
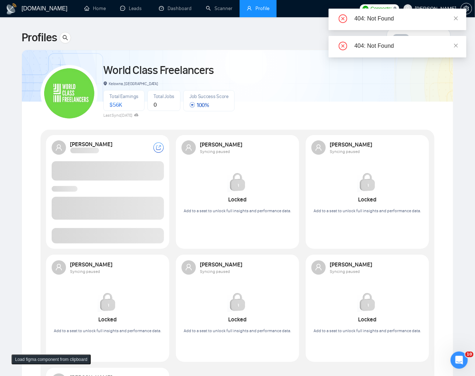
click at [135, 233] on span at bounding box center [108, 235] width 112 height 15
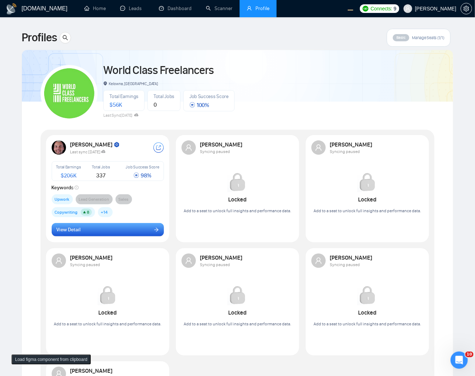
click at [95, 229] on button "View Detail" at bounding box center [108, 230] width 112 height 14
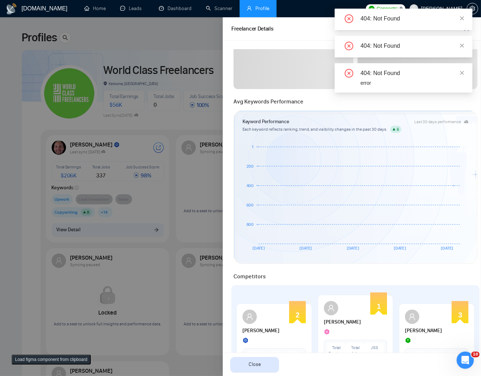
scroll to position [287, 0]
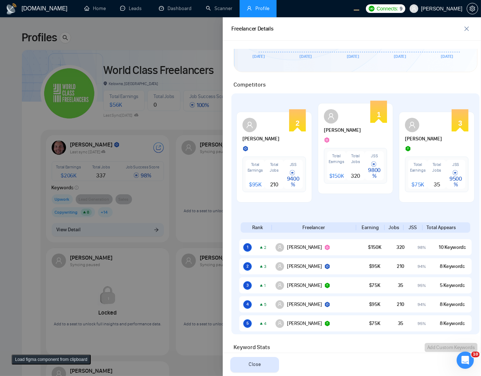
click at [175, 96] on div at bounding box center [240, 196] width 481 height 358
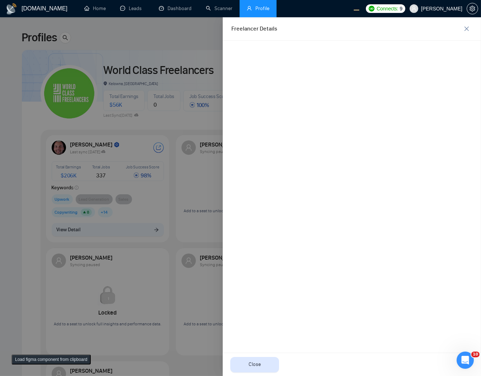
scroll to position [0, 0]
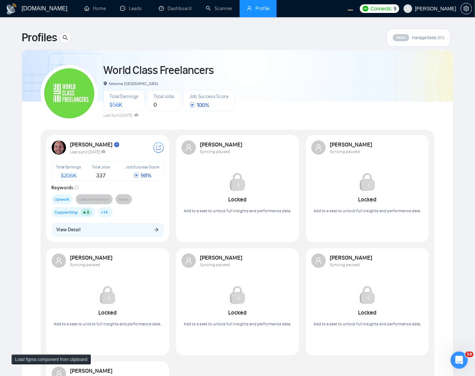
click at [152, 217] on div "[PERSON_NAME] Last sync [DATE] Total Earnings $ 206K Total Jobs 337 Job Success…" at bounding box center [107, 188] width 121 height 104
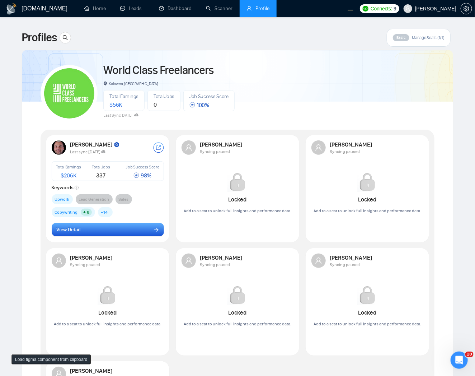
click at [139, 229] on button "View Detail" at bounding box center [108, 230] width 112 height 14
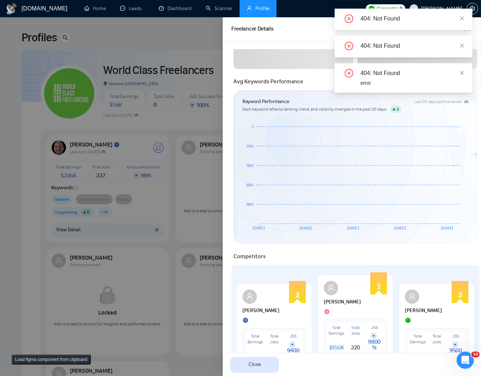
scroll to position [287, 0]
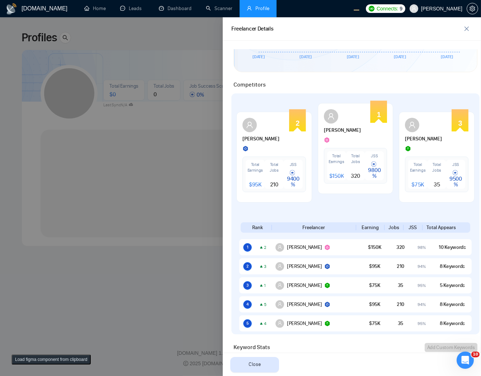
click at [361, 78] on div "Competitors" at bounding box center [355, 82] width 248 height 13
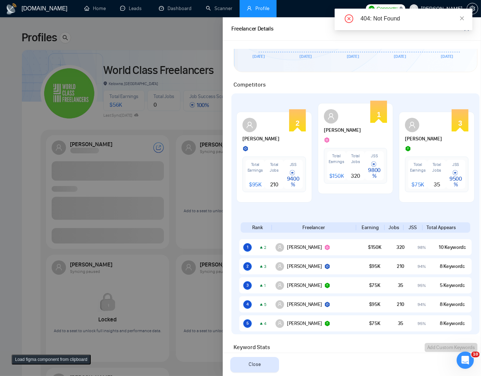
drag, startPoint x: 447, startPoint y: 30, endPoint x: 467, endPoint y: 25, distance: 20.7
click at [467, 25] on div "404: Not Found" at bounding box center [404, 20] width 138 height 22
click at [464, 22] on link at bounding box center [462, 18] width 5 height 8
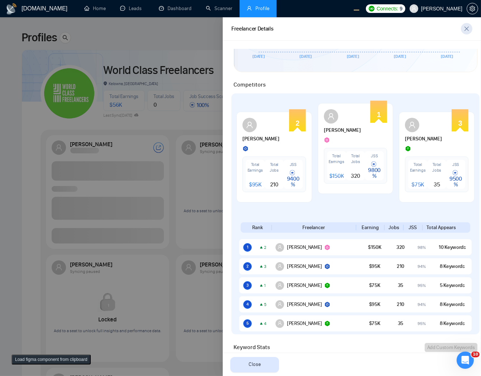
click at [467, 28] on div "404: Not Found 404: Not Found" at bounding box center [404, 20] width 138 height 22
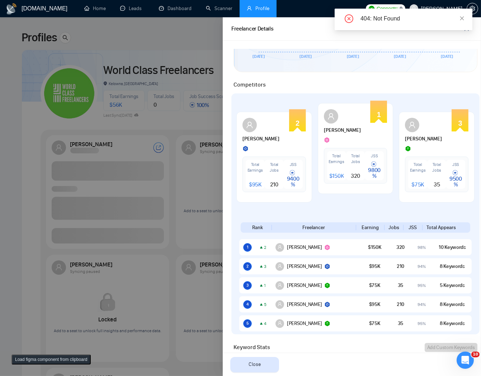
drag, startPoint x: 467, startPoint y: 31, endPoint x: 462, endPoint y: 37, distance: 7.6
click at [463, 34] on div "404: Not Found" at bounding box center [404, 22] width 138 height 27
click at [458, 20] on div "404: Not Found" at bounding box center [412, 18] width 103 height 9
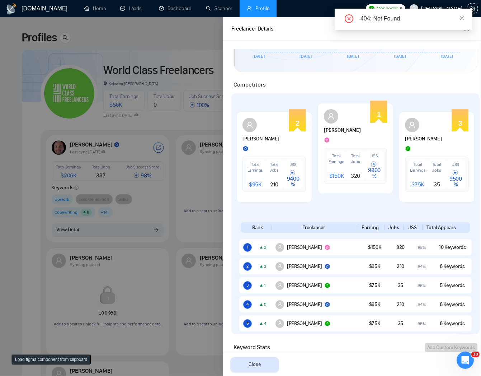
click at [463, 17] on icon "close" at bounding box center [462, 18] width 5 height 5
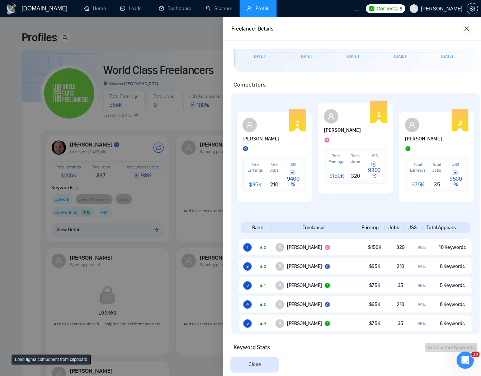
click at [467, 30] on icon "close" at bounding box center [467, 29] width 6 height 6
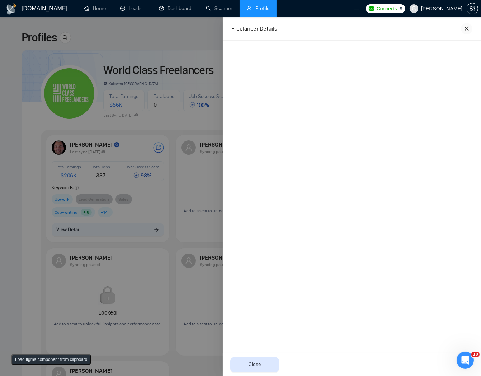
scroll to position [0, 0]
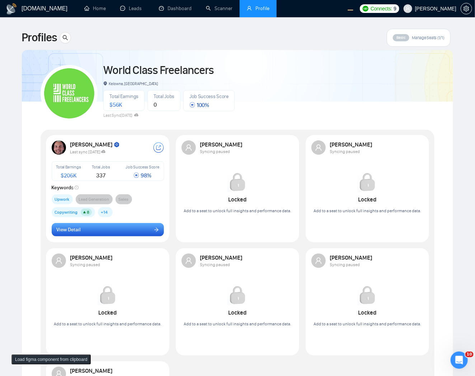
click at [138, 229] on button "View Detail" at bounding box center [108, 230] width 112 height 14
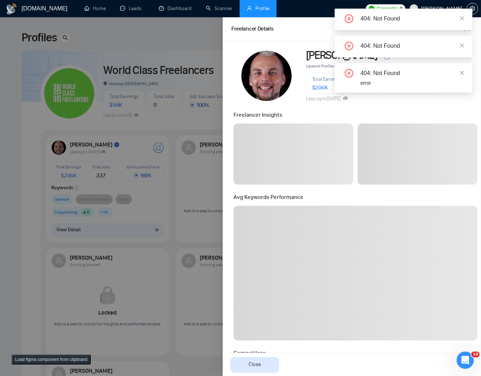
scroll to position [287, 0]
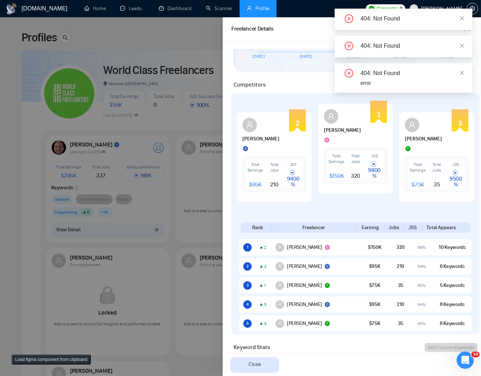
click at [460, 41] on div "404: Not Found" at bounding box center [404, 47] width 138 height 22
click at [462, 43] on icon "close" at bounding box center [462, 45] width 5 height 5
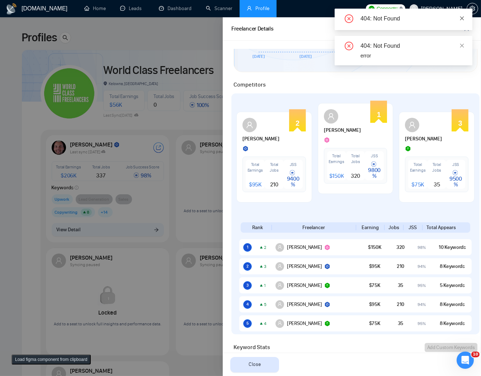
click at [463, 20] on link at bounding box center [462, 18] width 5 height 8
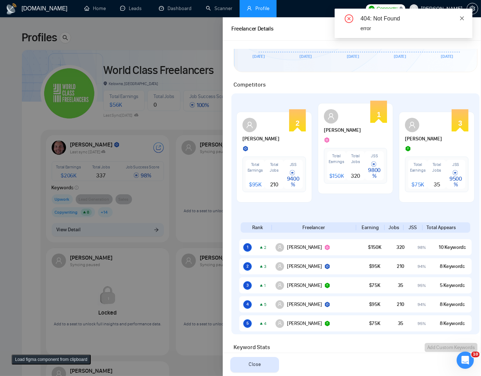
click at [463, 17] on icon "close" at bounding box center [462, 18] width 5 height 5
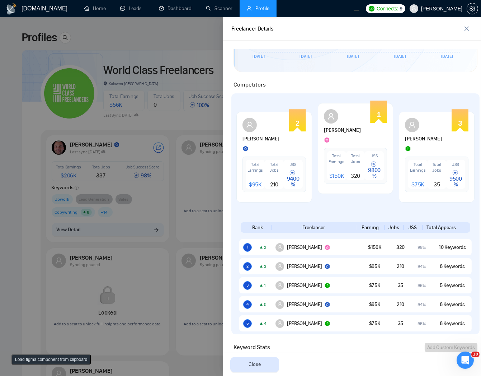
click at [192, 117] on div at bounding box center [240, 196] width 481 height 358
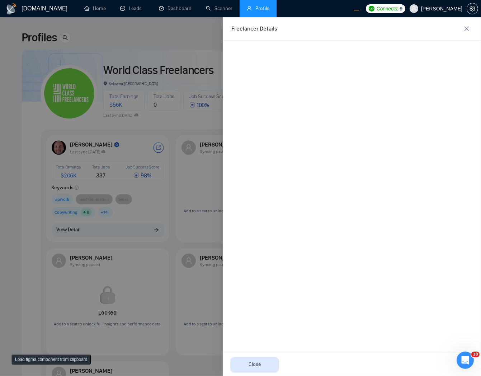
scroll to position [0, 0]
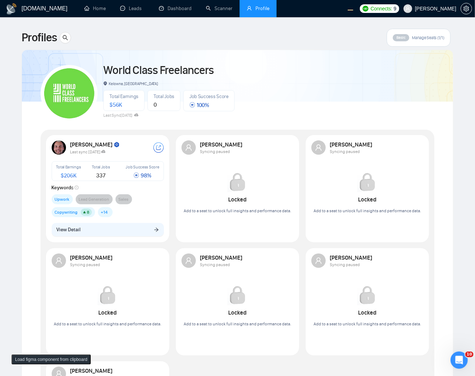
click at [248, 110] on div "World Class Freelancers Kelowna, [GEOGRAPHIC_DATA] Total Earnings $ 56K Total J…" at bounding box center [238, 89] width 394 height 63
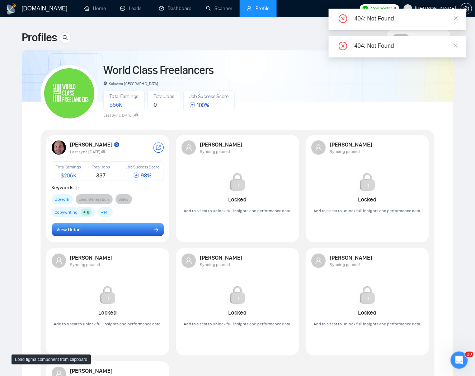
click at [112, 235] on button "View Detail" at bounding box center [108, 230] width 112 height 14
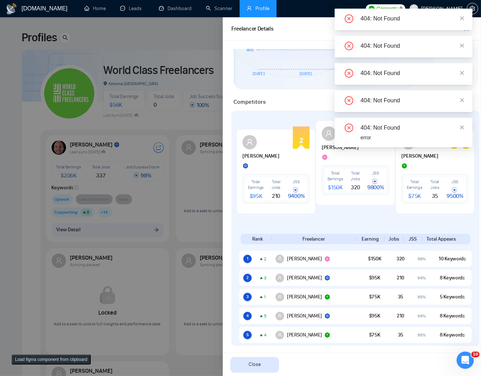
scroll to position [254, 0]
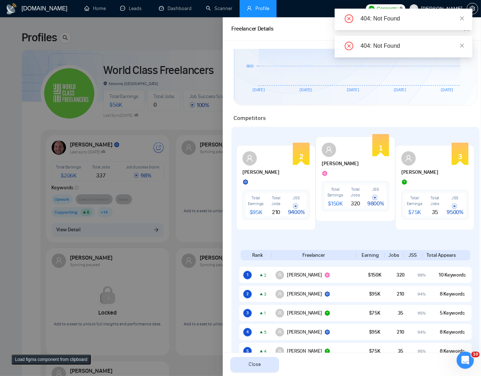
click at [176, 95] on div at bounding box center [240, 196] width 481 height 358
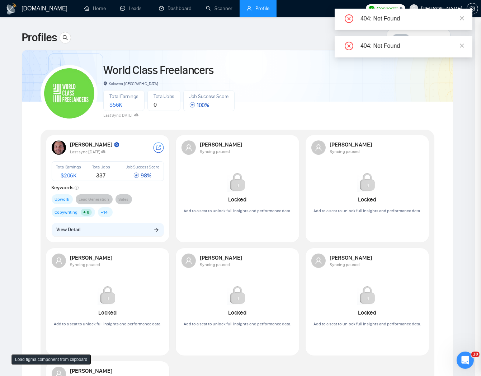
scroll to position [0, 0]
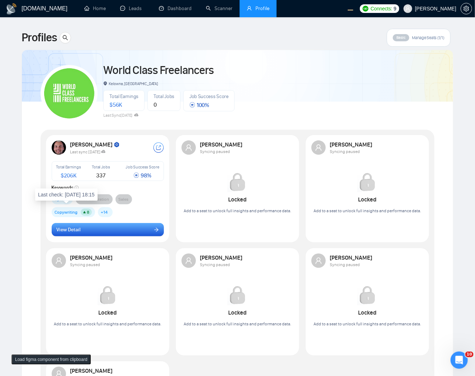
click at [76, 225] on button "View Detail" at bounding box center [108, 230] width 112 height 14
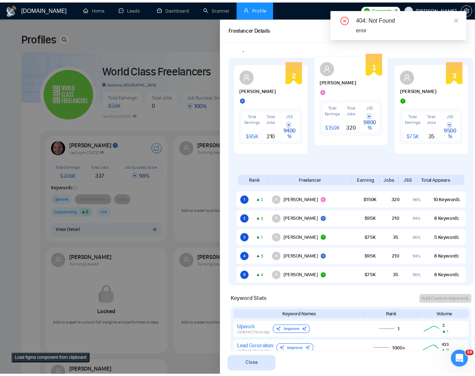
scroll to position [229, 0]
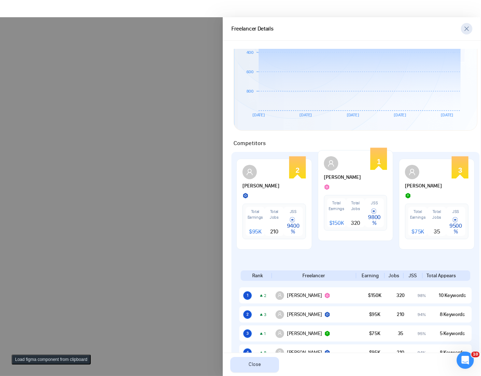
click at [468, 25] on button "button" at bounding box center [466, 28] width 11 height 11
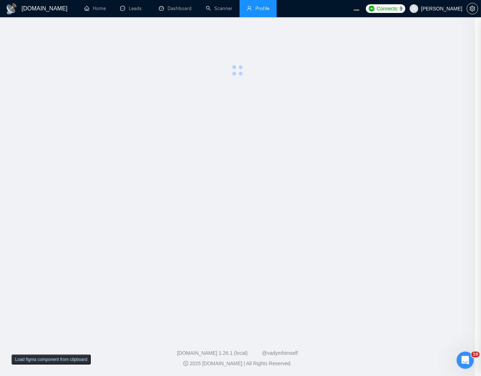
scroll to position [0, 0]
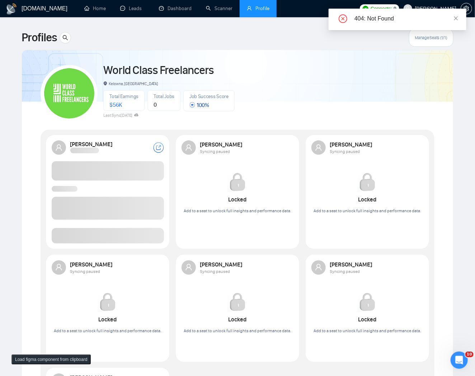
click at [133, 229] on span at bounding box center [108, 235] width 112 height 15
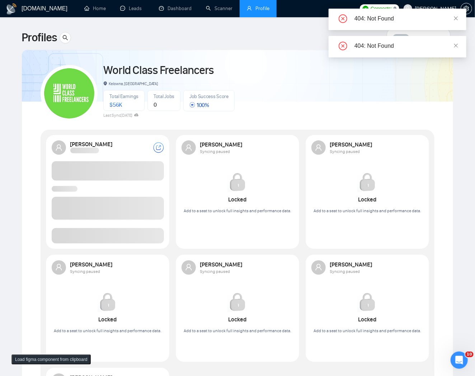
click at [134, 228] on span at bounding box center [108, 235] width 112 height 15
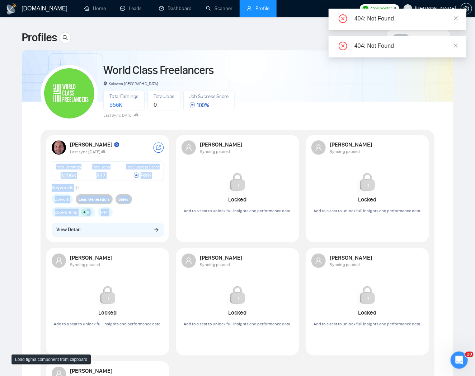
click at [133, 230] on button "View Detail" at bounding box center [108, 230] width 112 height 14
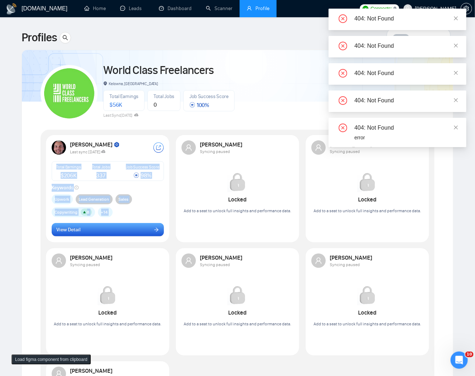
click at [95, 230] on button "View Detail" at bounding box center [108, 230] width 112 height 14
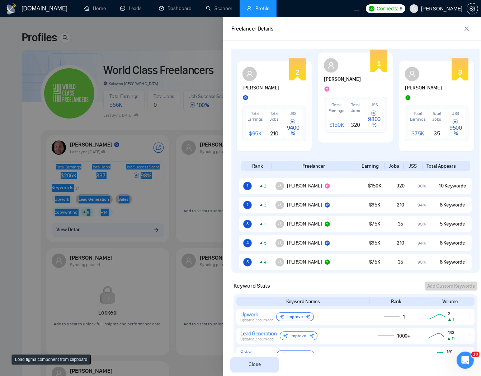
scroll to position [346, 0]
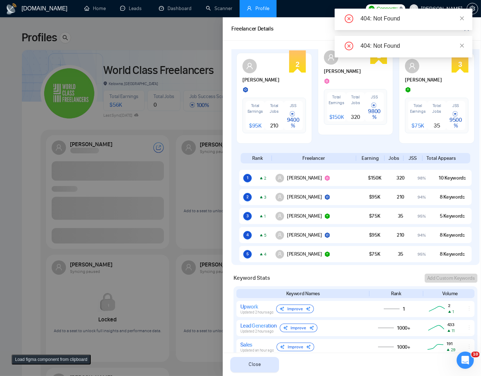
click at [465, 28] on div "404: Not Found" at bounding box center [404, 20] width 138 height 22
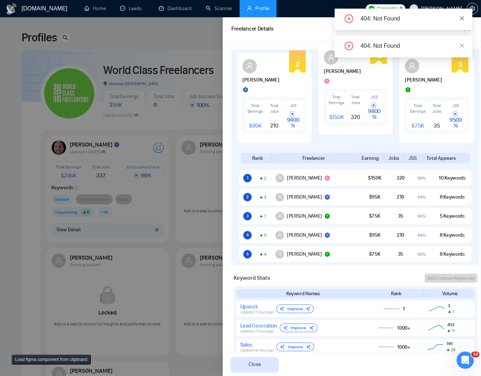
click at [464, 19] on icon "close" at bounding box center [462, 18] width 5 height 5
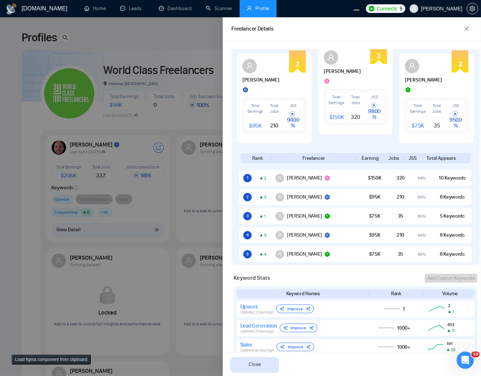
click at [463, 24] on div at bounding box center [466, 28] width 11 height 11
click at [470, 26] on span "close" at bounding box center [466, 29] width 11 height 6
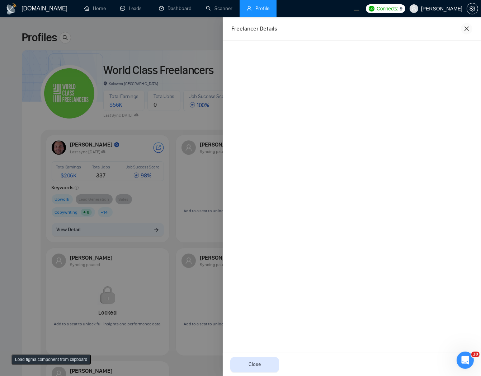
scroll to position [0, 0]
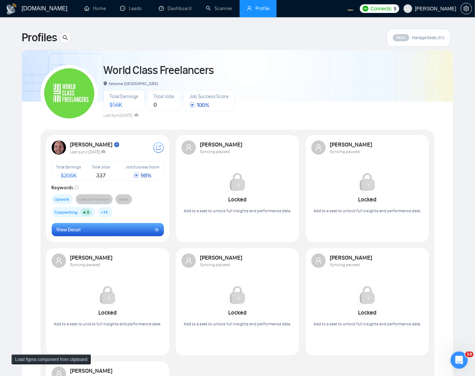
click at [139, 229] on button "View Detail" at bounding box center [108, 230] width 112 height 14
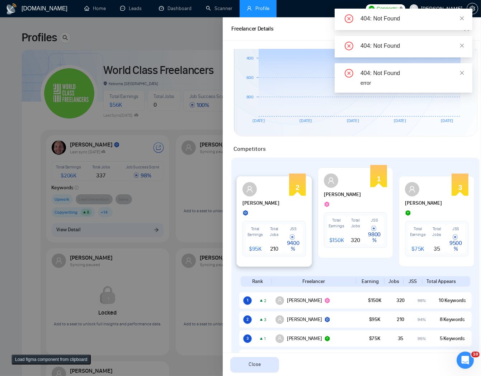
scroll to position [239, 0]
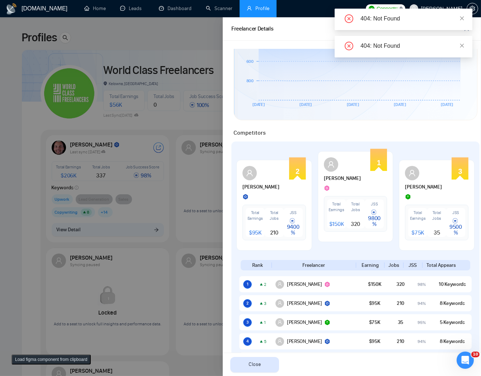
drag, startPoint x: 141, startPoint y: 159, endPoint x: 145, endPoint y: 158, distance: 4.0
click at [140, 159] on div at bounding box center [240, 196] width 481 height 358
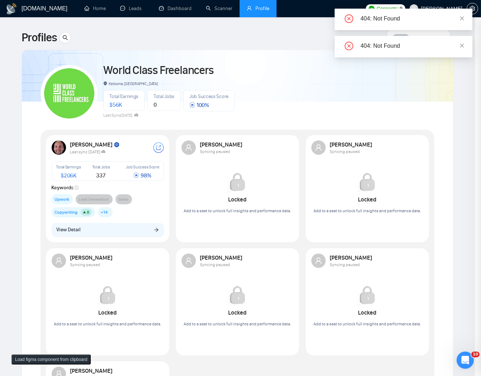
scroll to position [0, 0]
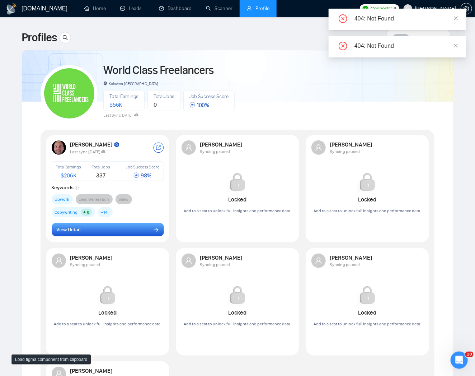
click at [147, 227] on button "View Detail" at bounding box center [108, 230] width 112 height 14
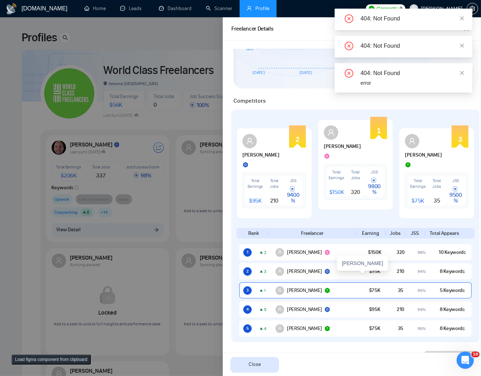
scroll to position [287, 0]
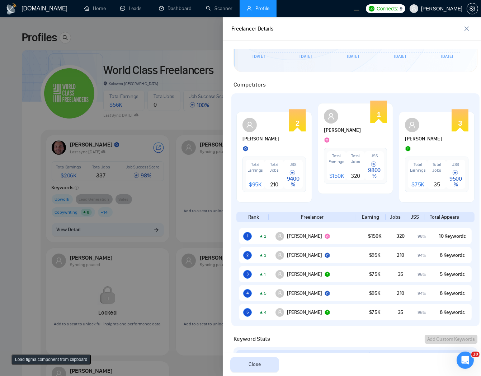
click at [203, 174] on div at bounding box center [240, 196] width 481 height 358
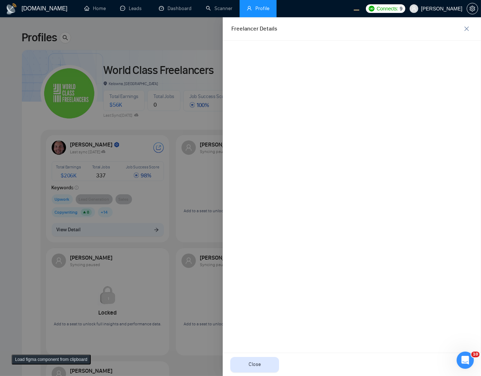
scroll to position [0, 0]
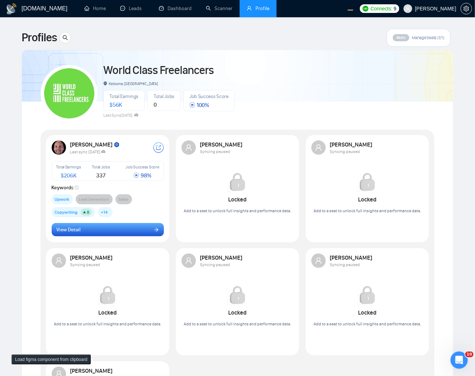
click at [128, 227] on button "View Detail" at bounding box center [108, 230] width 112 height 14
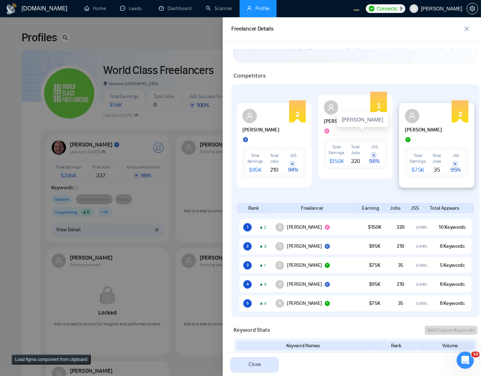
scroll to position [287, 0]
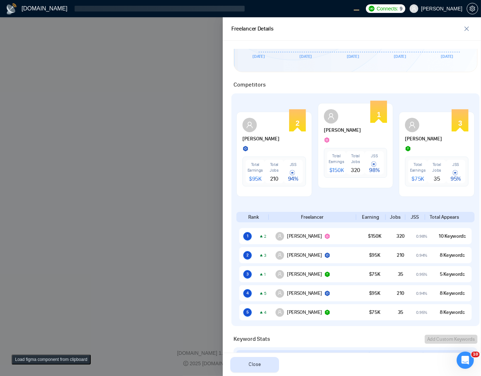
click at [153, 98] on div at bounding box center [240, 196] width 481 height 358
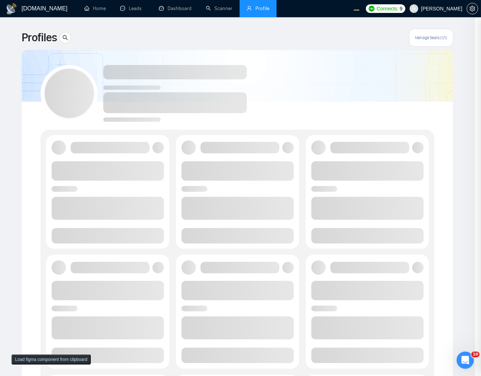
scroll to position [0, 0]
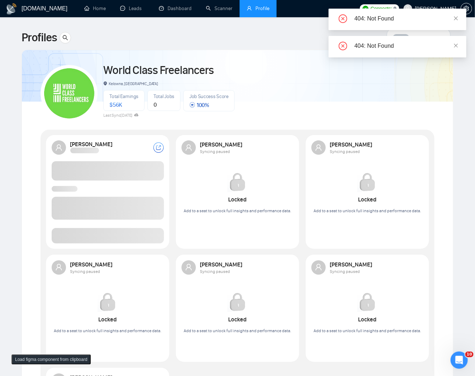
click at [117, 232] on span at bounding box center [108, 235] width 112 height 15
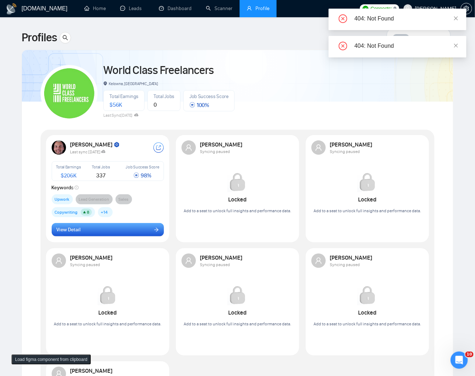
click at [128, 234] on button "View Detail" at bounding box center [108, 230] width 112 height 14
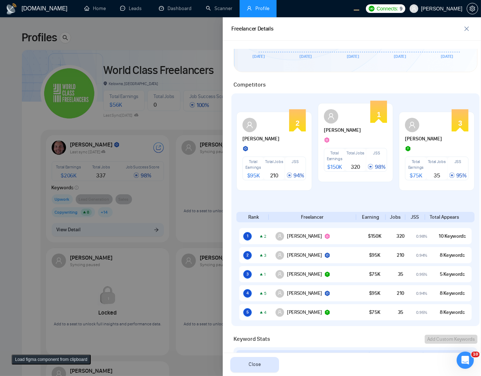
scroll to position [191, 0]
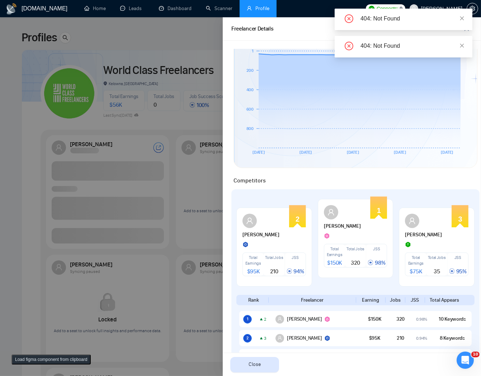
click at [184, 150] on div at bounding box center [240, 196] width 481 height 358
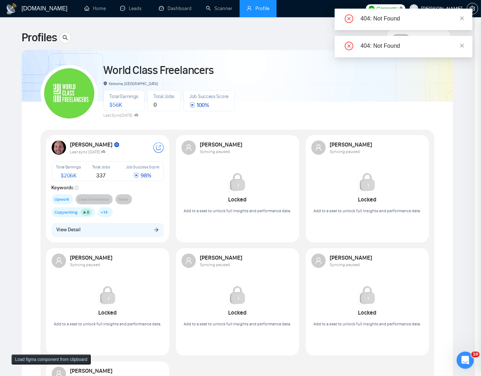
scroll to position [0, 0]
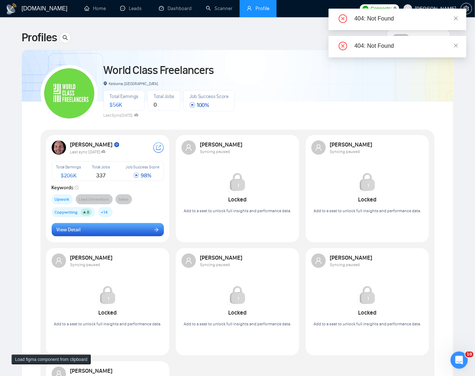
click at [141, 230] on button "View Detail" at bounding box center [108, 230] width 112 height 14
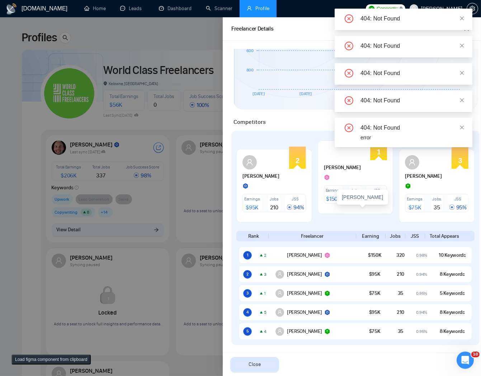
scroll to position [239, 0]
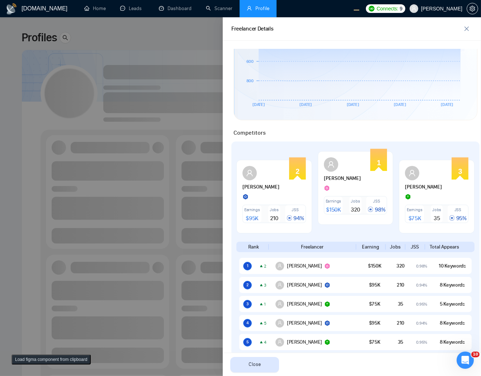
click at [139, 106] on div at bounding box center [240, 196] width 481 height 358
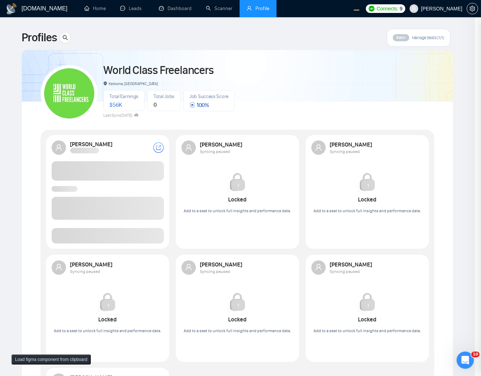
scroll to position [0, 0]
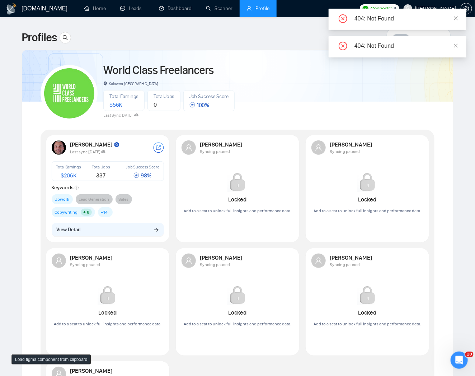
click at [106, 236] on div "[PERSON_NAME] Last sync [DATE] Total Earnings $ 206K Total Jobs 337 Job Success…" at bounding box center [107, 188] width 121 height 104
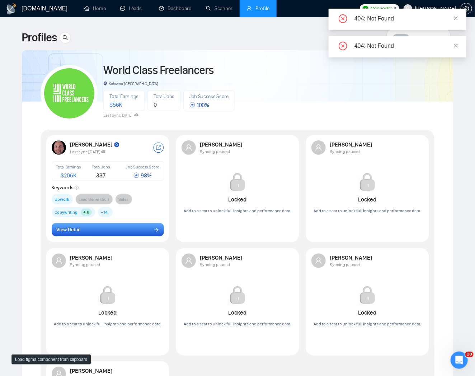
click at [109, 234] on button "View Detail" at bounding box center [108, 230] width 112 height 14
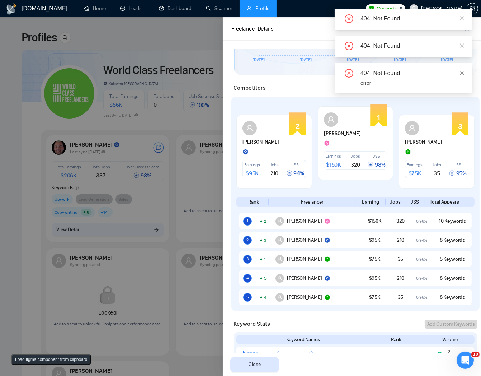
scroll to position [287, 0]
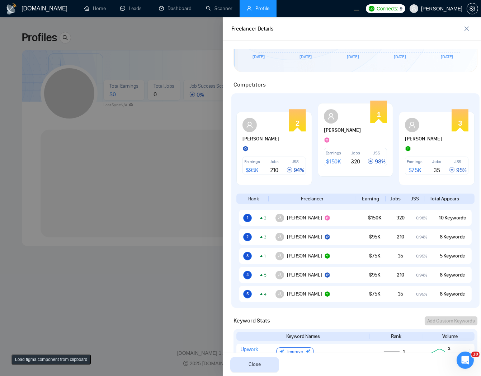
click at [80, 161] on div at bounding box center [240, 196] width 481 height 358
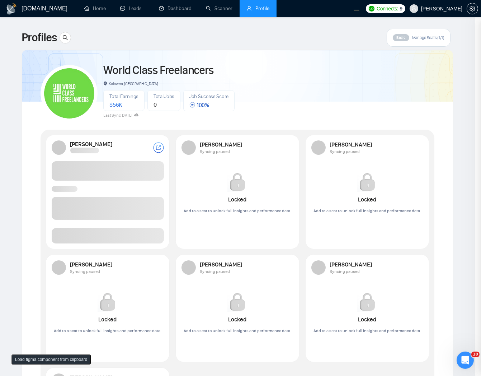
scroll to position [0, 0]
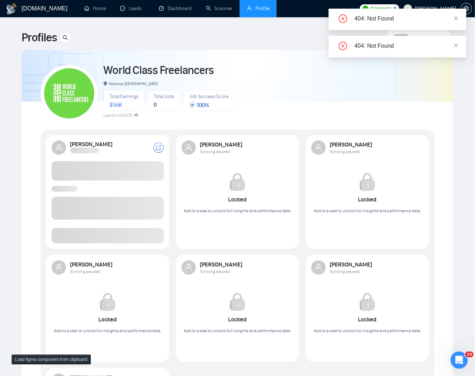
click at [86, 235] on span at bounding box center [108, 235] width 112 height 15
click at [96, 236] on span at bounding box center [108, 235] width 112 height 15
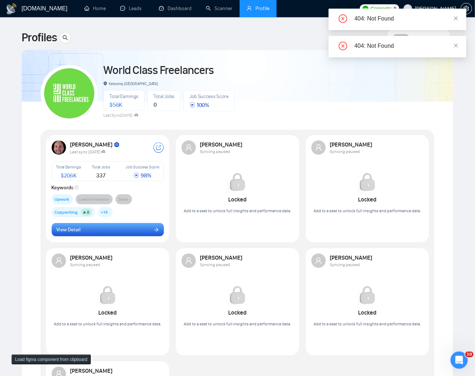
click at [127, 230] on button "View Detail" at bounding box center [108, 230] width 112 height 14
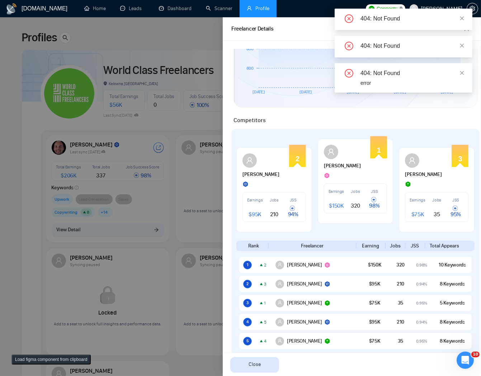
scroll to position [287, 0]
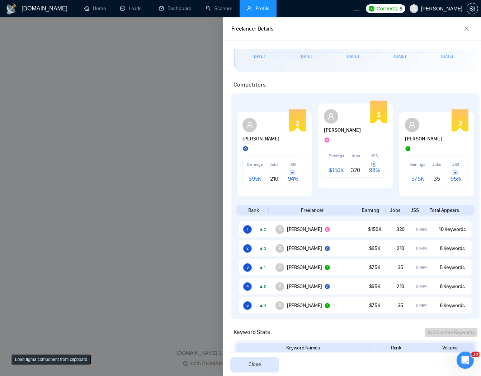
click at [192, 119] on div at bounding box center [240, 196] width 481 height 358
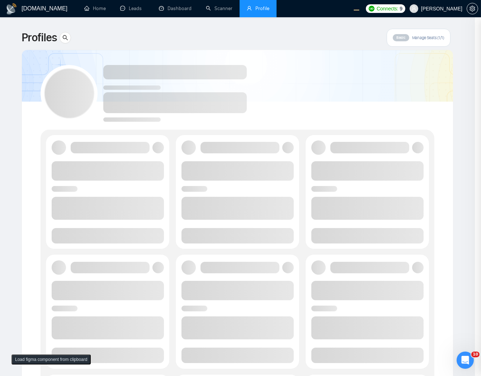
scroll to position [0, 0]
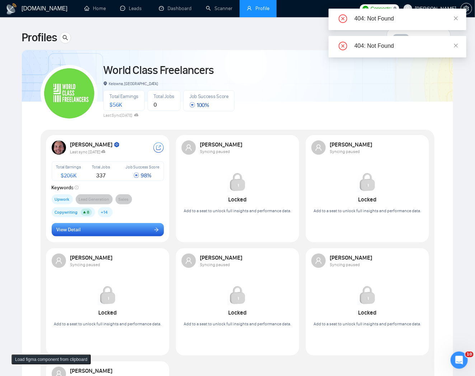
click at [121, 232] on button "View Detail" at bounding box center [108, 230] width 112 height 14
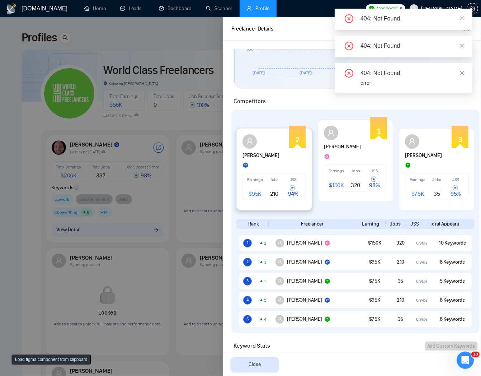
scroll to position [287, 0]
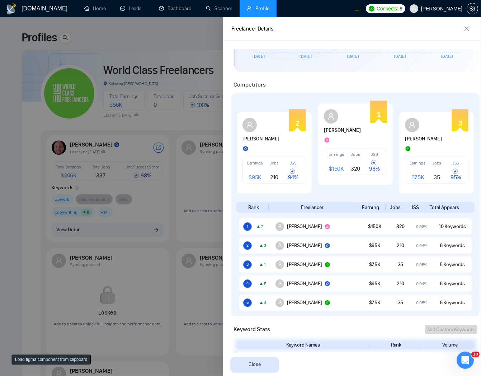
click at [164, 117] on div at bounding box center [240, 196] width 481 height 358
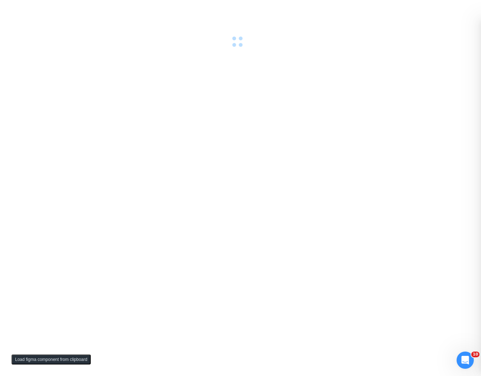
scroll to position [0, 0]
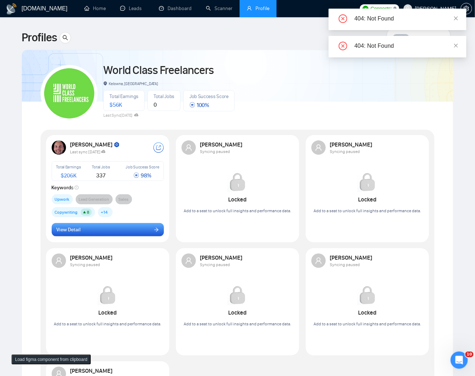
click at [111, 227] on button "View Detail" at bounding box center [108, 230] width 112 height 14
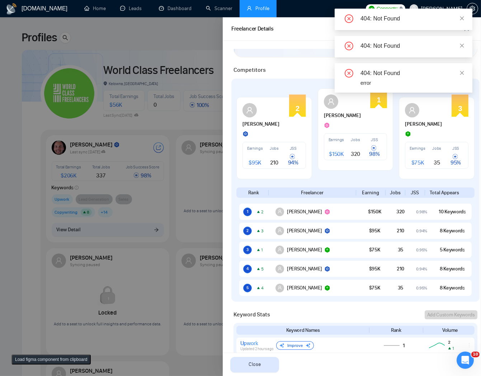
scroll to position [206, 0]
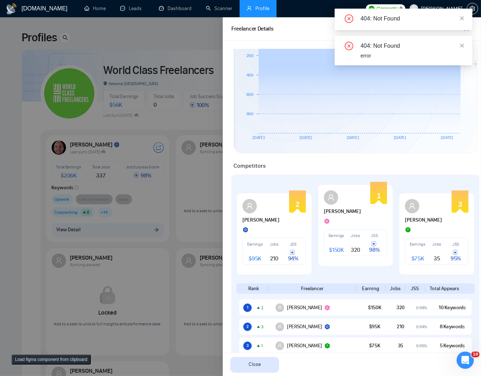
click at [465, 16] on div "404: Not Found" at bounding box center [404, 20] width 138 height 22
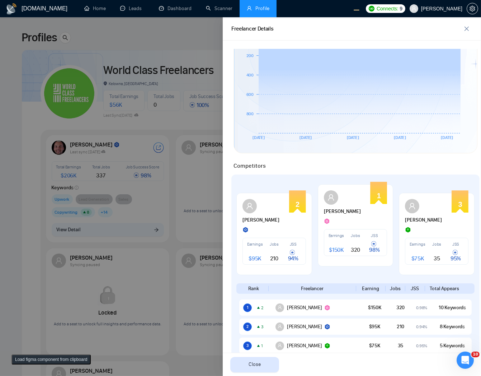
click at [199, 182] on div at bounding box center [240, 196] width 481 height 358
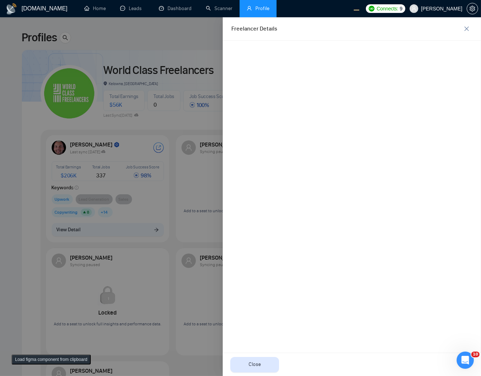
scroll to position [0, 0]
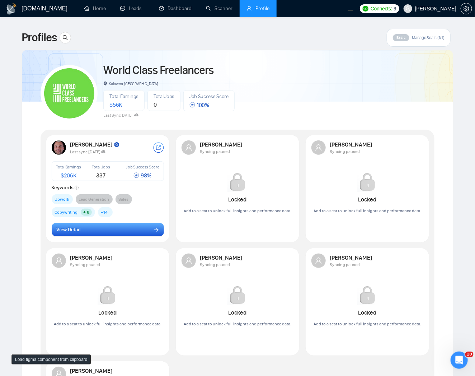
click at [121, 226] on button "View Detail" at bounding box center [108, 230] width 112 height 14
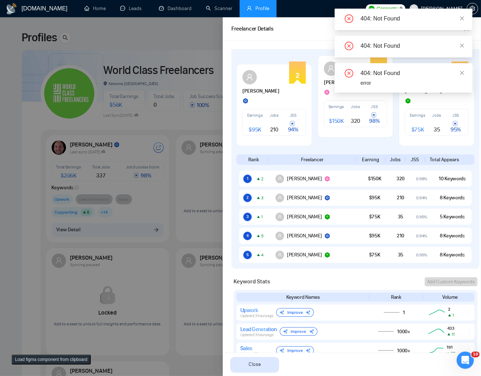
scroll to position [239, 0]
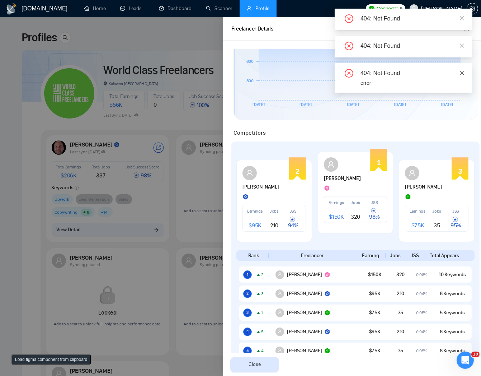
click at [462, 71] on icon "close" at bounding box center [462, 72] width 5 height 5
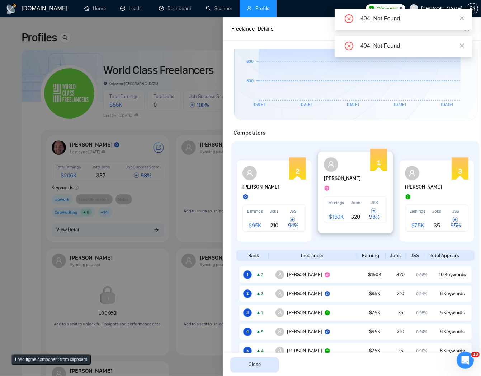
scroll to position [287, 0]
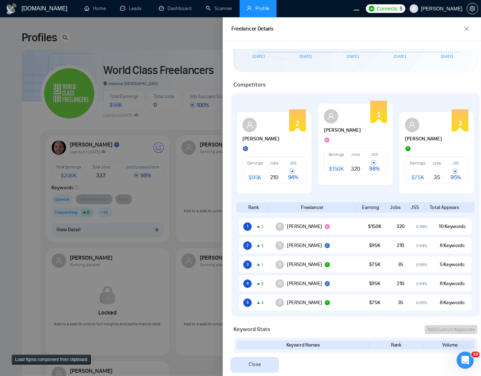
click at [462, 34] on div at bounding box center [466, 28] width 11 height 11
click at [463, 27] on span "close" at bounding box center [466, 29] width 11 height 6
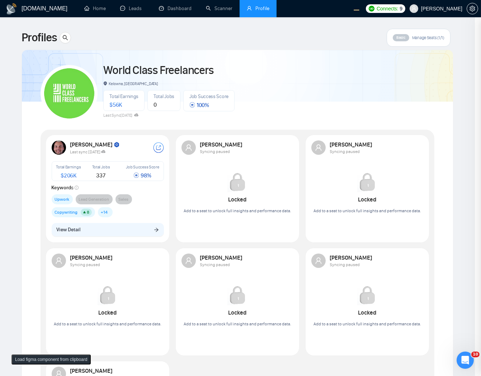
scroll to position [0, 0]
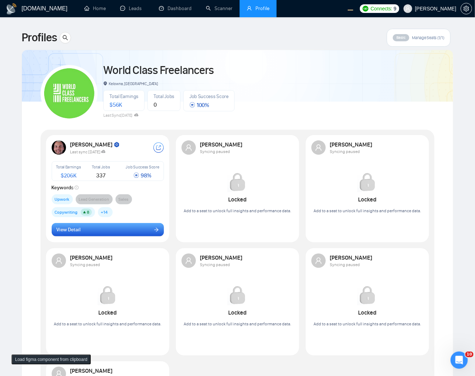
click at [121, 226] on button "View Detail" at bounding box center [108, 230] width 112 height 14
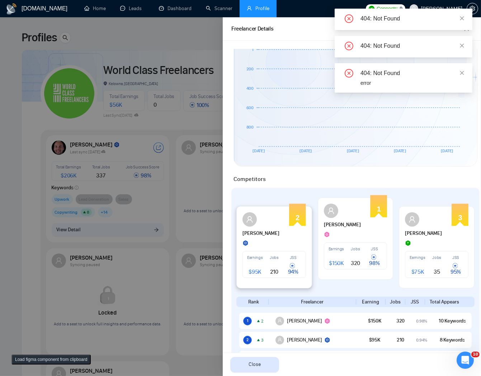
scroll to position [287, 0]
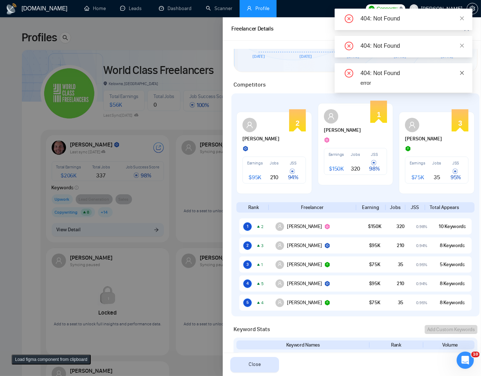
click at [463, 73] on icon "close" at bounding box center [462, 73] width 4 height 4
click at [463, 47] on span at bounding box center [462, 46] width 5 height 6
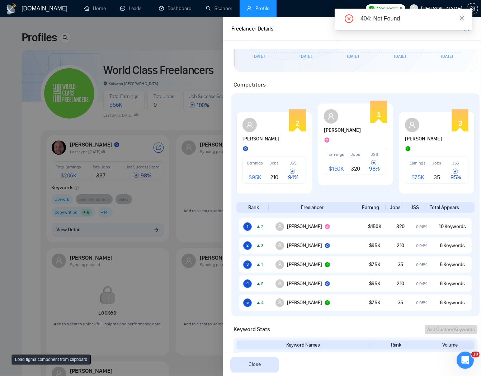
click at [463, 16] on icon "close" at bounding box center [462, 18] width 5 height 5
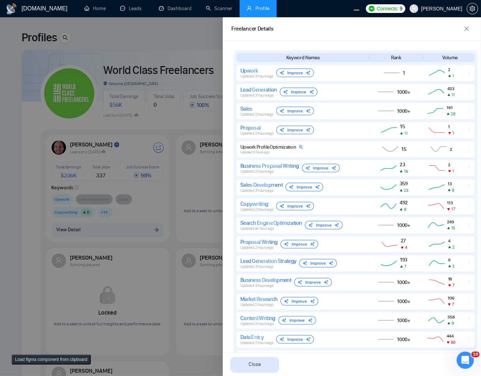
scroll to position [478, 0]
